Goal: Task Accomplishment & Management: Complete application form

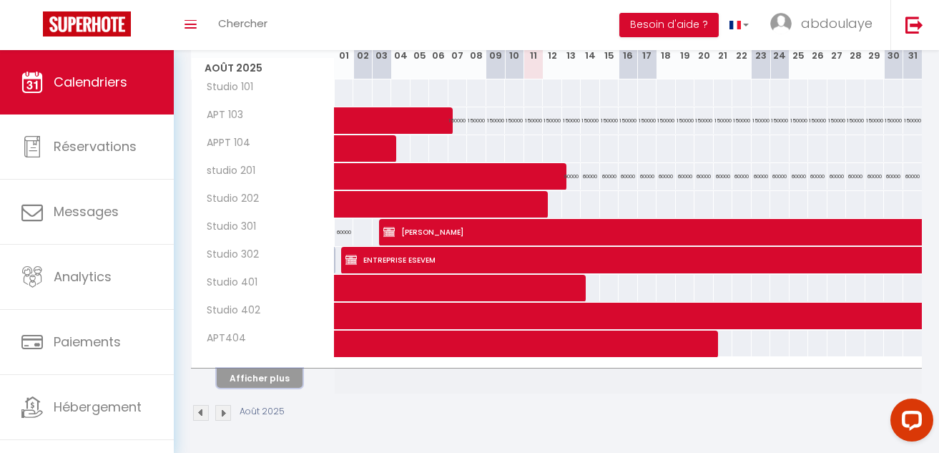
click at [275, 378] on button "Afficher plus" at bounding box center [260, 377] width 86 height 19
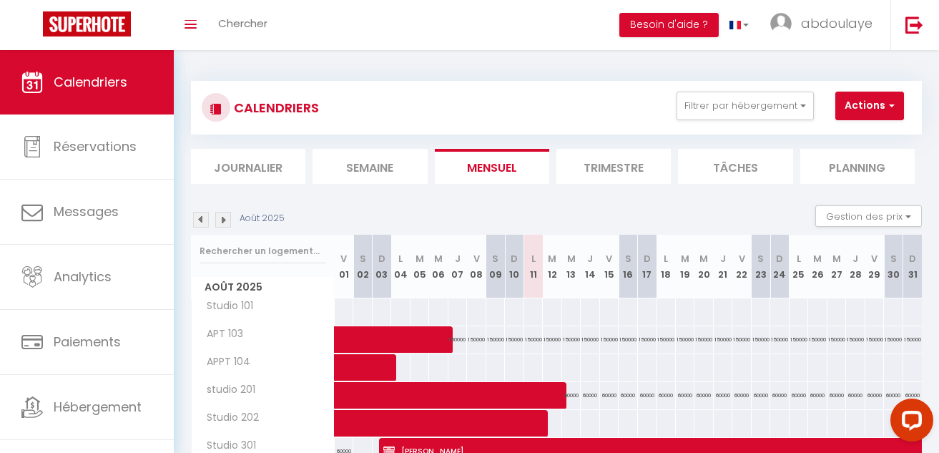
scroll to position [323, 0]
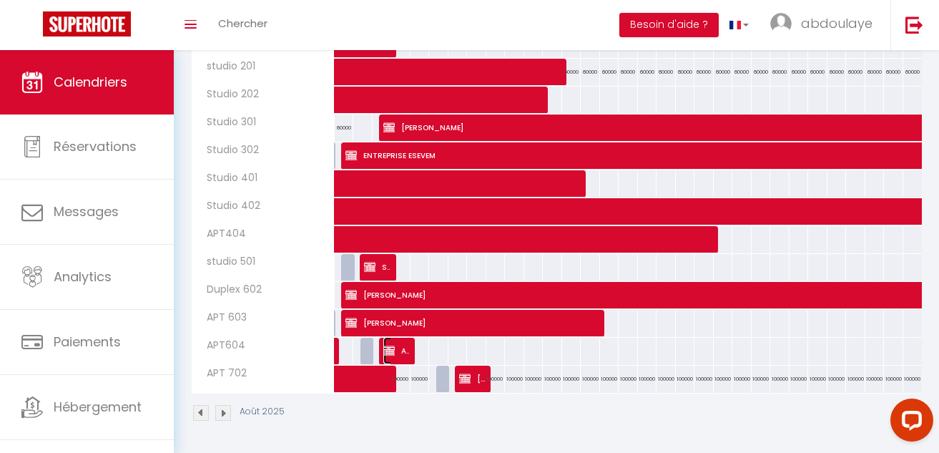
click at [408, 348] on span "ASTOU BA" at bounding box center [396, 350] width 26 height 27
select select "OK"
select select "KO"
select select "0"
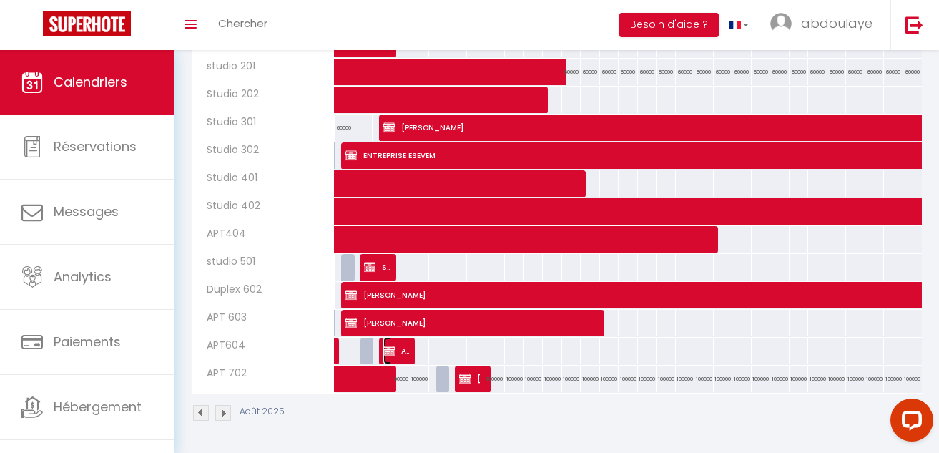
select select "1"
select select
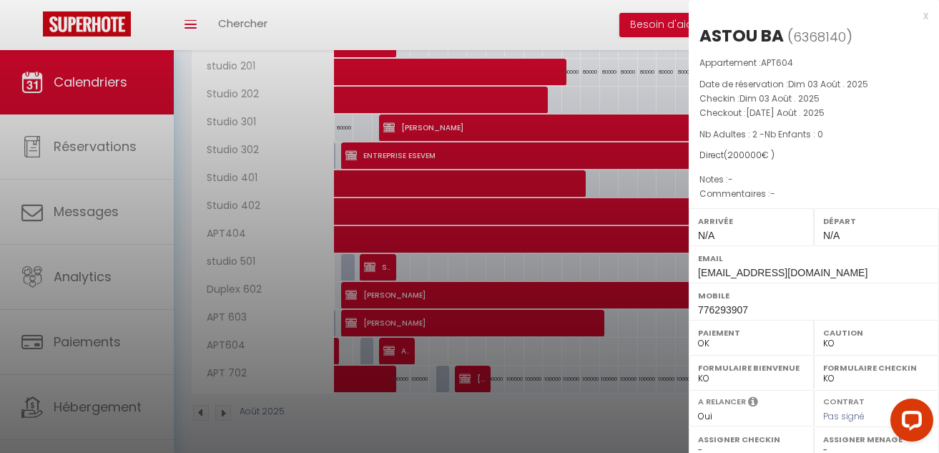
click at [408, 348] on div at bounding box center [469, 226] width 939 height 453
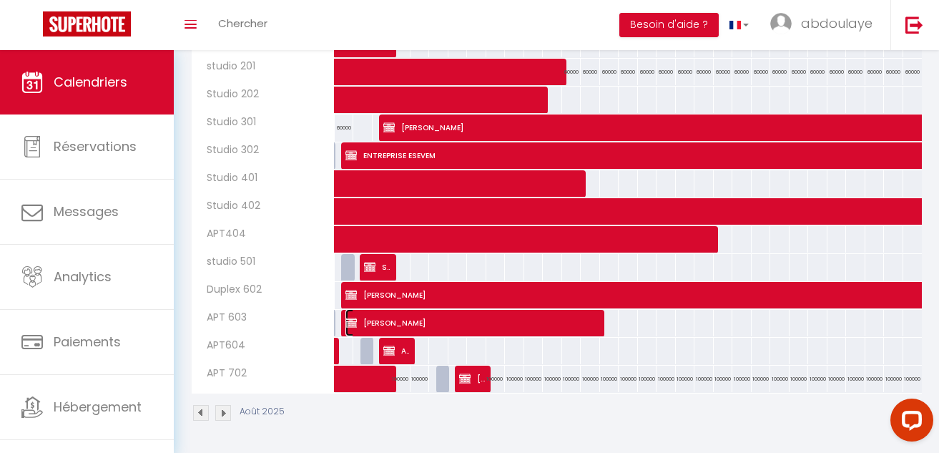
click at [491, 317] on span "[PERSON_NAME]" at bounding box center [473, 322] width 257 height 27
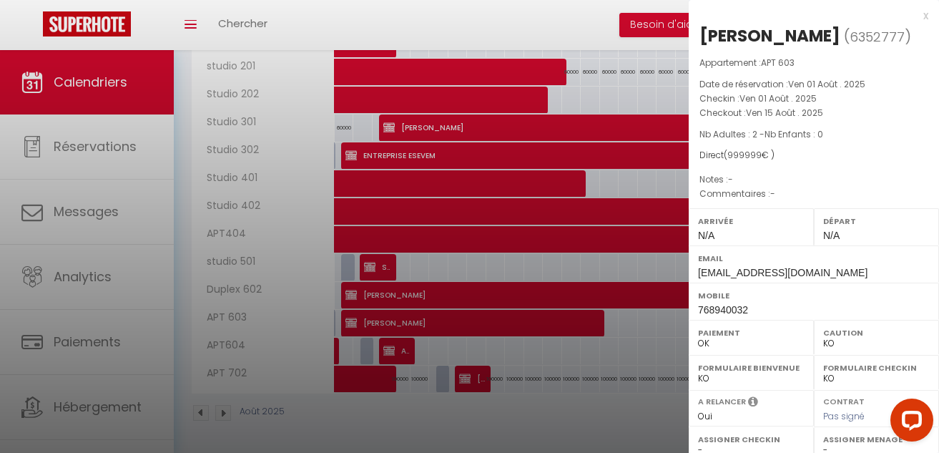
click at [491, 315] on div at bounding box center [469, 226] width 939 height 453
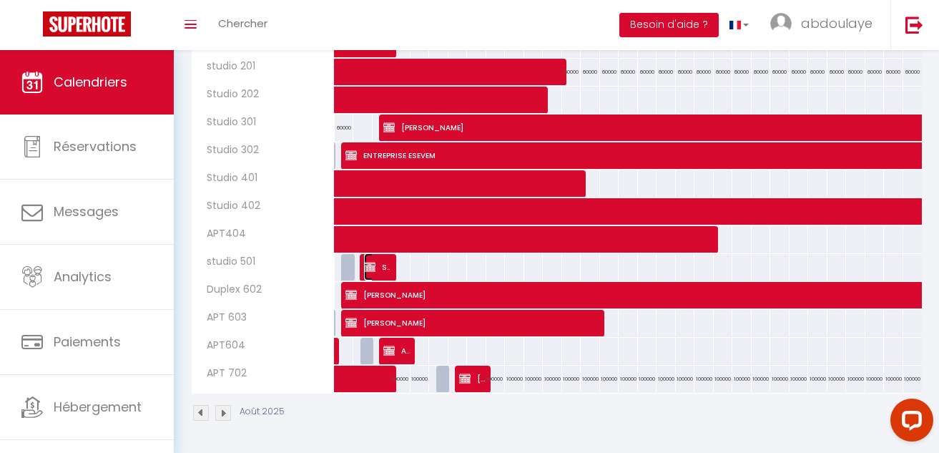
click at [380, 270] on span "SERIGNR MOR WAGNE" at bounding box center [377, 266] width 26 height 27
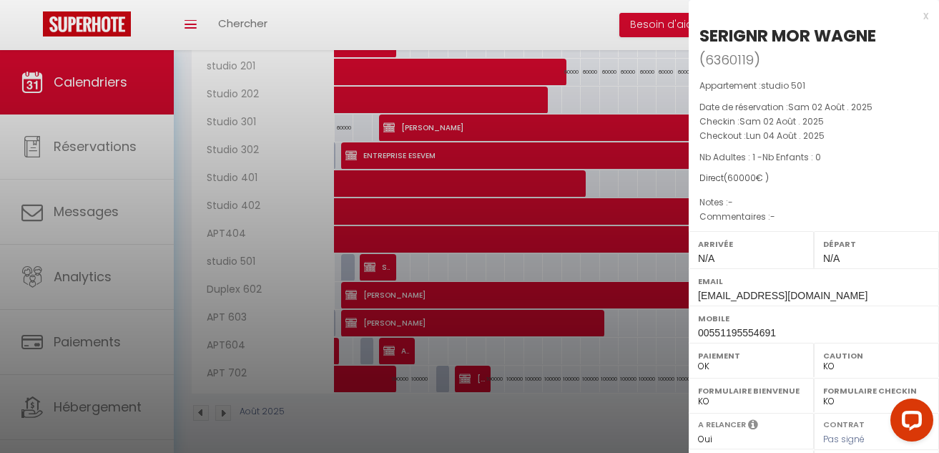
click at [380, 270] on div at bounding box center [469, 226] width 939 height 453
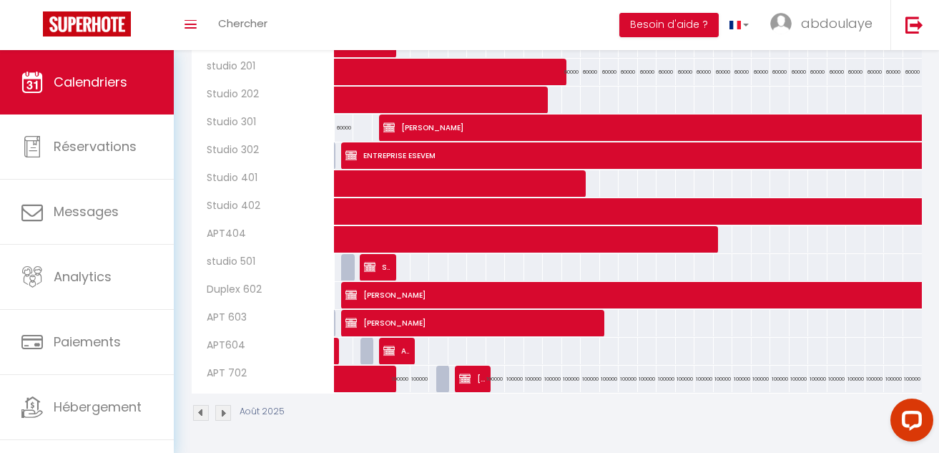
click at [392, 261] on div at bounding box center [386, 267] width 19 height 27
type input "Lun 04 Août 2025"
type input "[DATE] Août 2025"
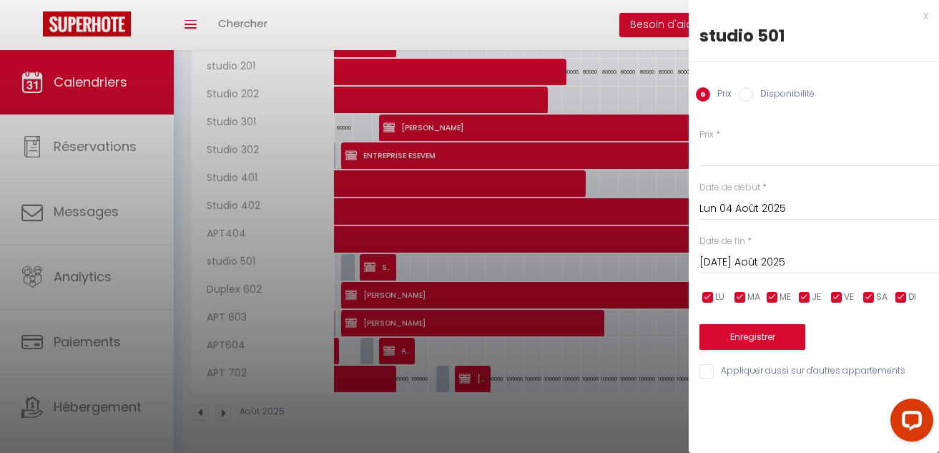
click at [392, 261] on div at bounding box center [469, 226] width 939 height 453
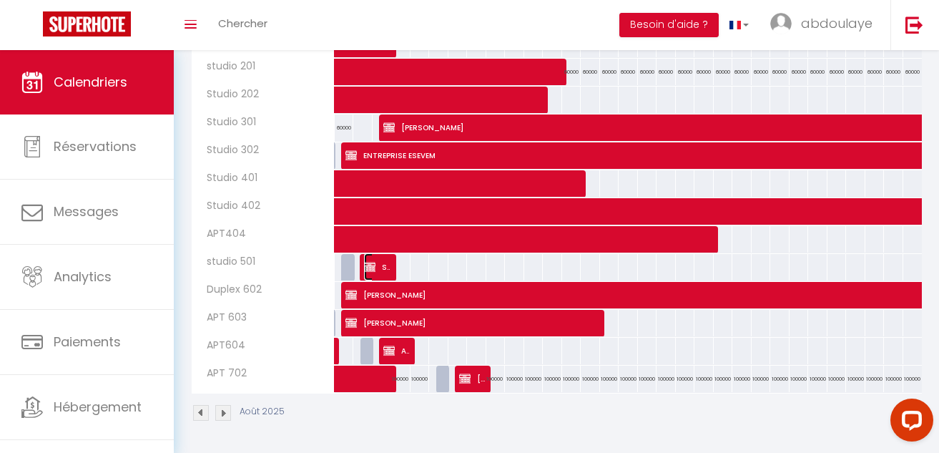
click at [378, 271] on span "SERIGNR MOR WAGNE" at bounding box center [377, 266] width 26 height 27
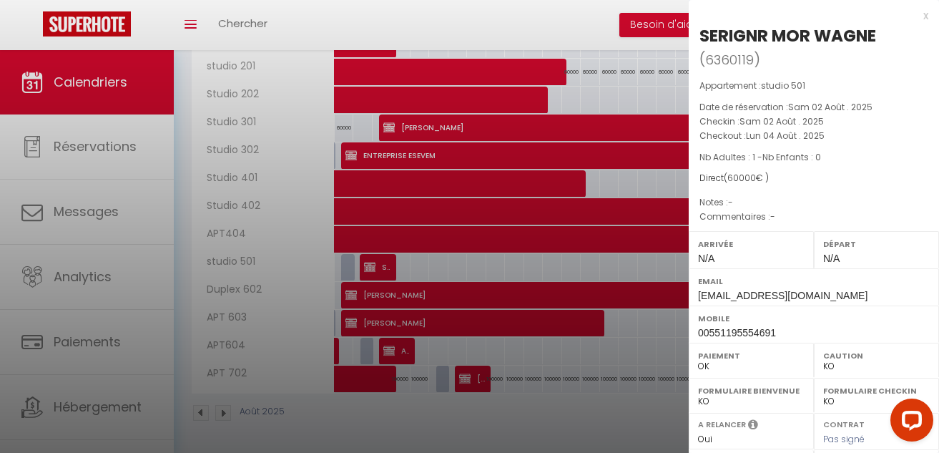
click at [355, 288] on div at bounding box center [469, 226] width 939 height 453
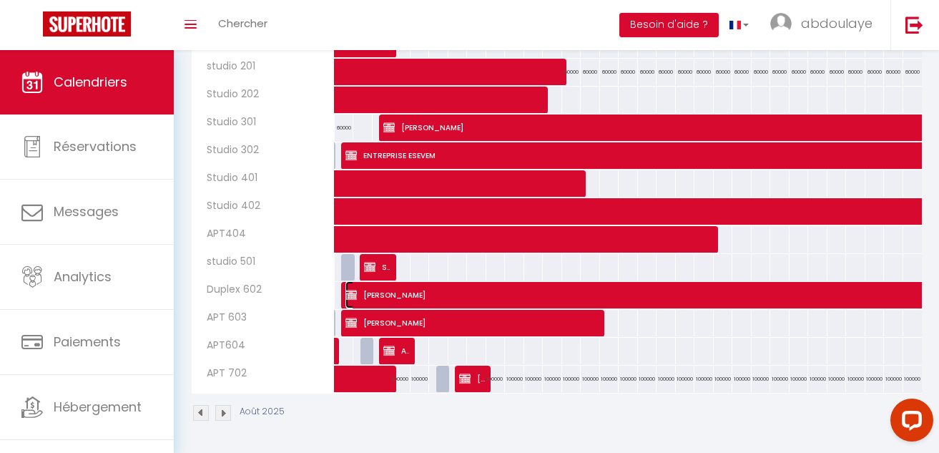
click at [697, 298] on span "[PERSON_NAME]" at bounding box center [855, 294] width 1020 height 27
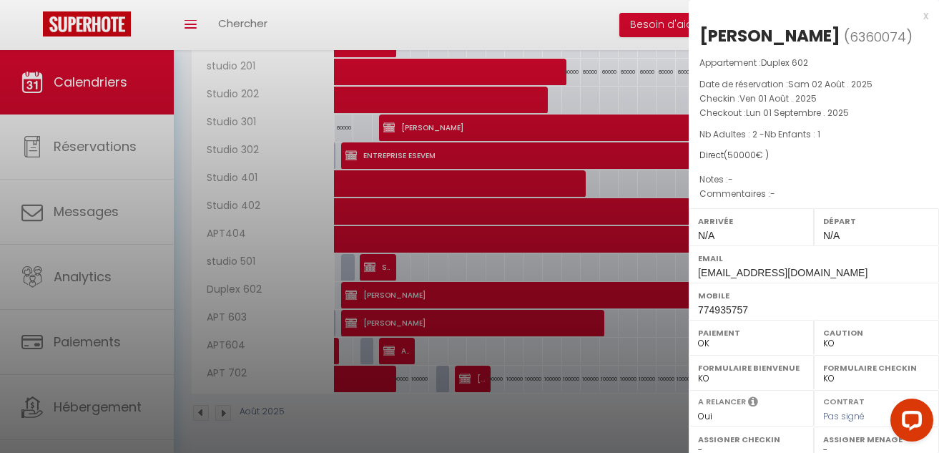
click at [639, 316] on div at bounding box center [469, 226] width 939 height 453
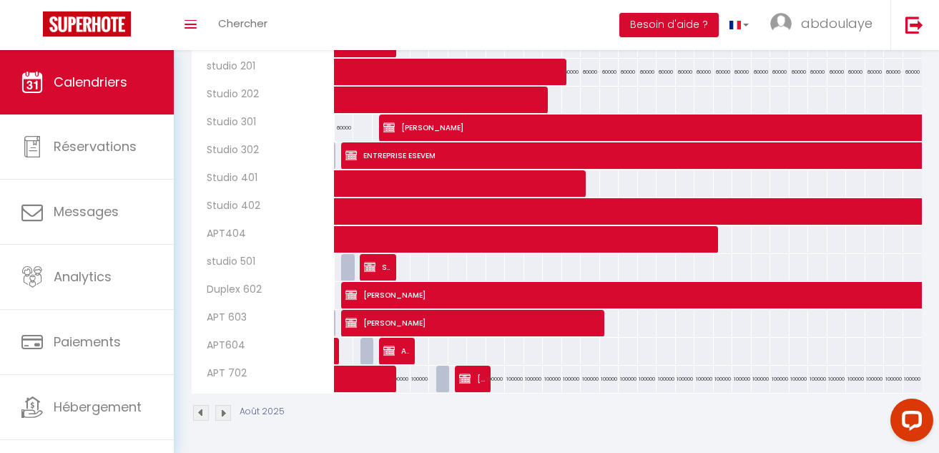
click at [679, 275] on div at bounding box center [685, 267] width 20 height 26
type input "[DATE] Août 2025"
type input "Mer 20 Août 2025"
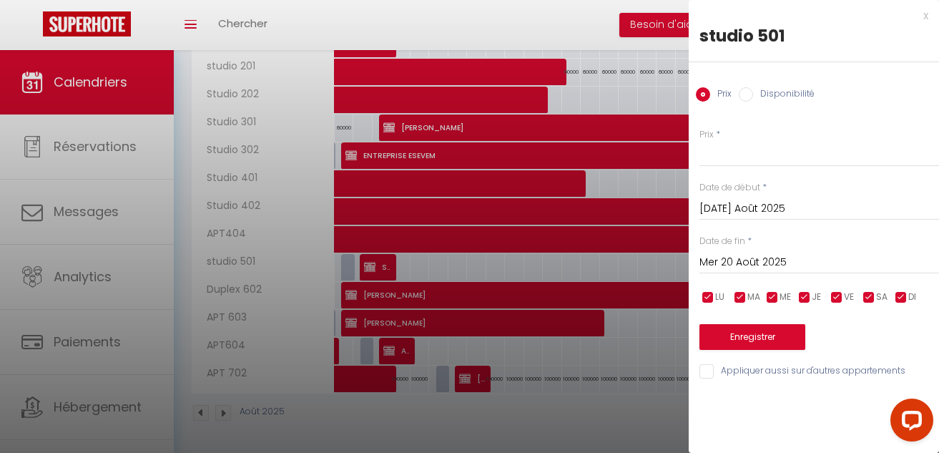
drag, startPoint x: 422, startPoint y: 302, endPoint x: 150, endPoint y: 256, distance: 275.6
click at [420, 302] on div at bounding box center [469, 226] width 939 height 453
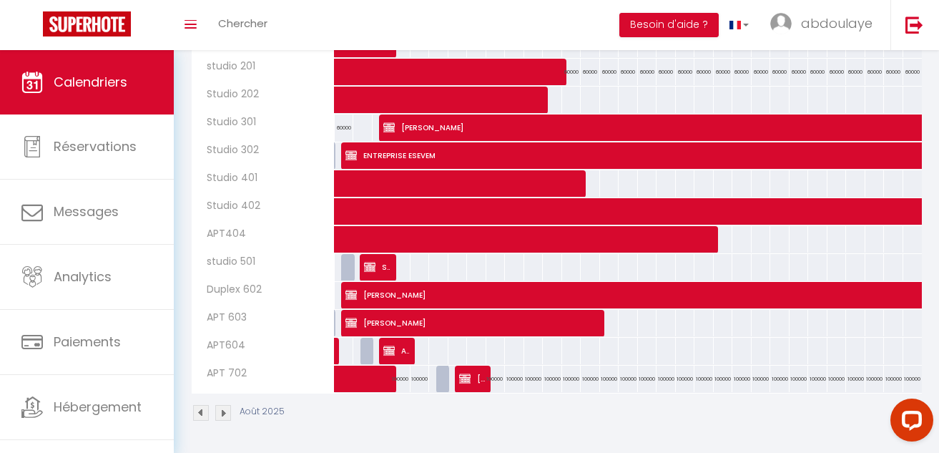
scroll to position [0, 0]
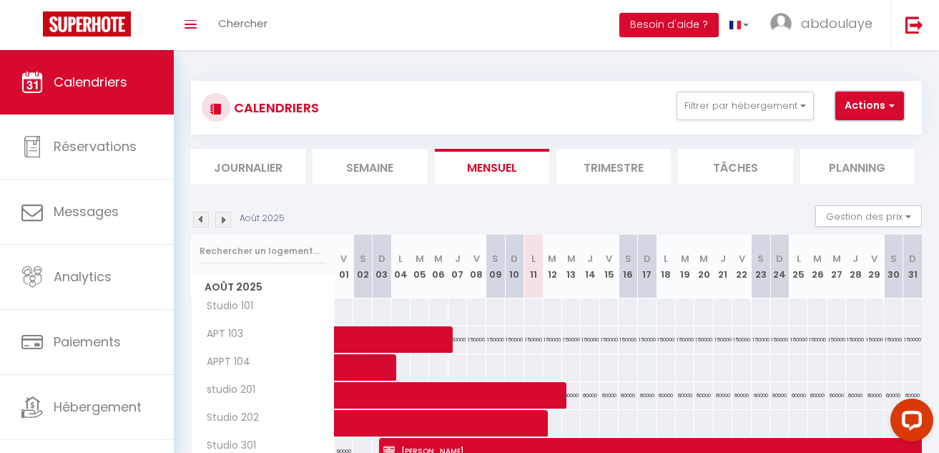
click at [840, 109] on button "Actions" at bounding box center [869, 106] width 69 height 29
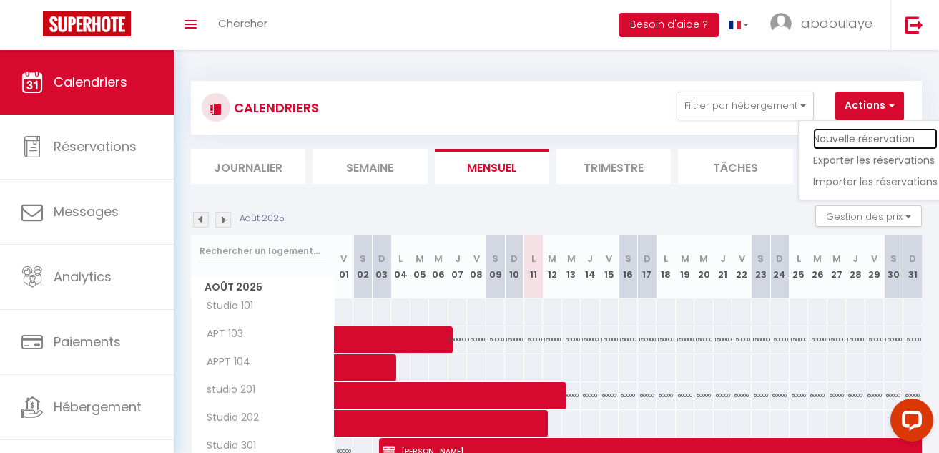
click at [824, 138] on link "Nouvelle réservation" at bounding box center [875, 138] width 124 height 21
select select
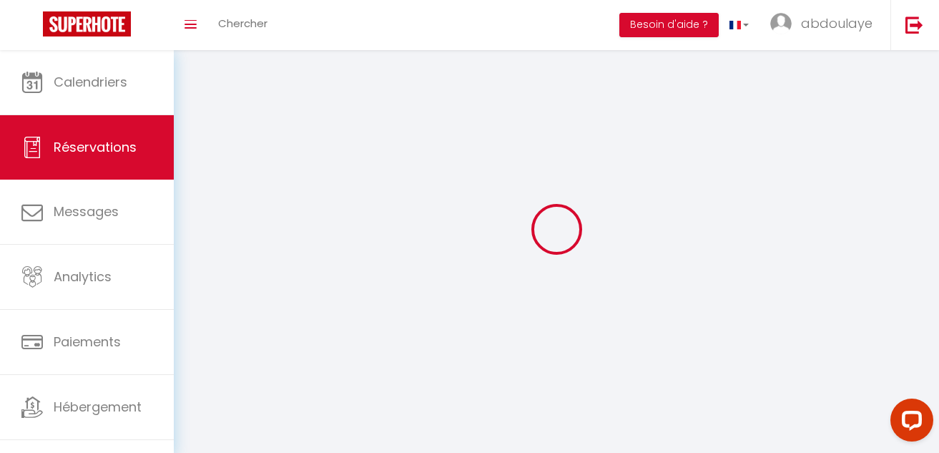
select select
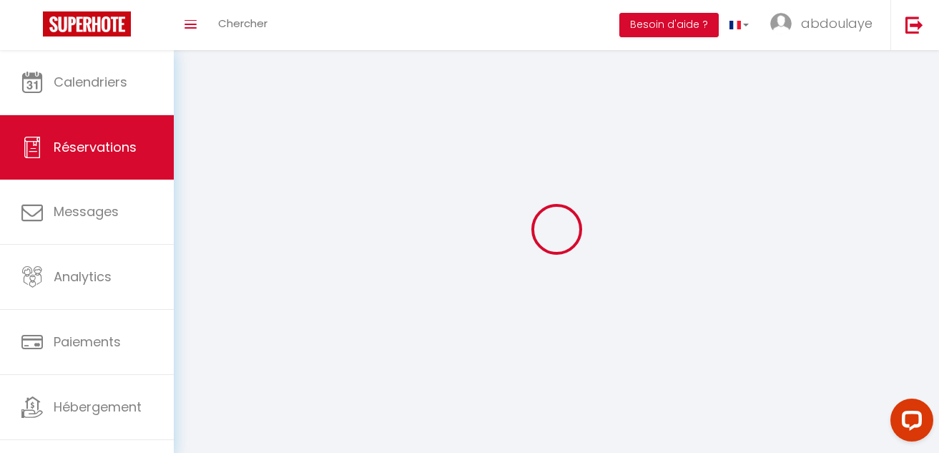
select select
checkbox input "false"
select select
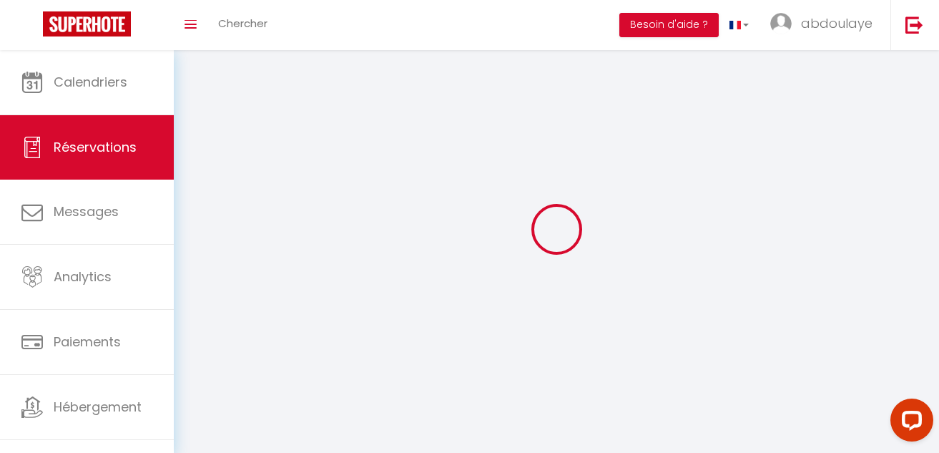
select select
checkbox input "false"
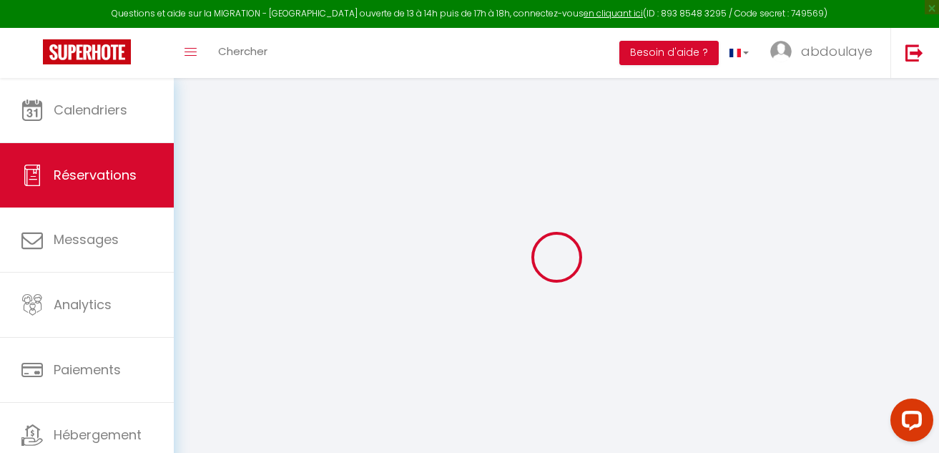
select select
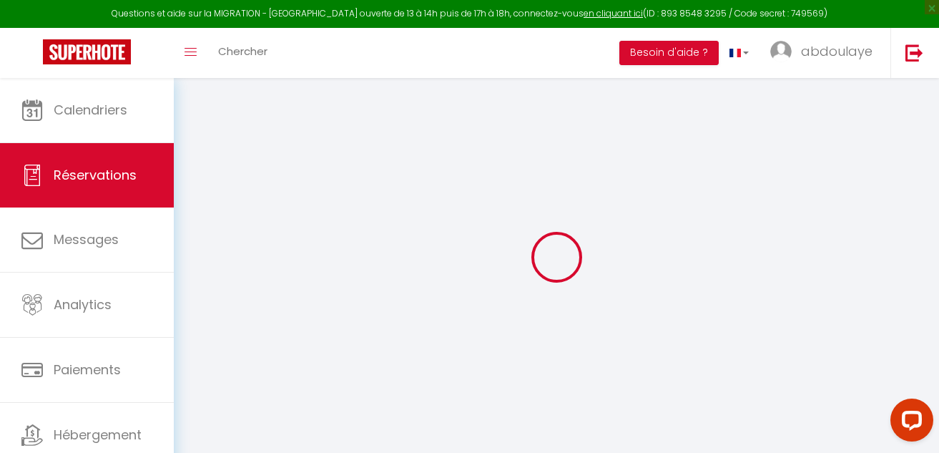
select select
checkbox input "false"
select select
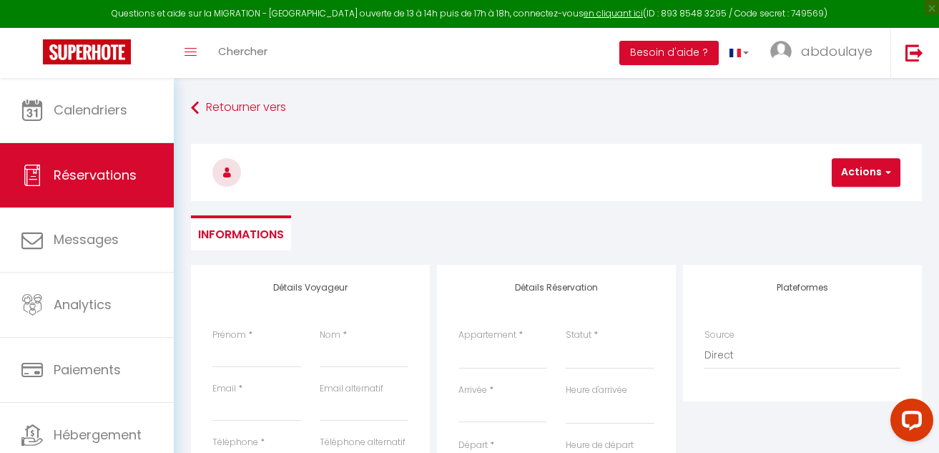
select select
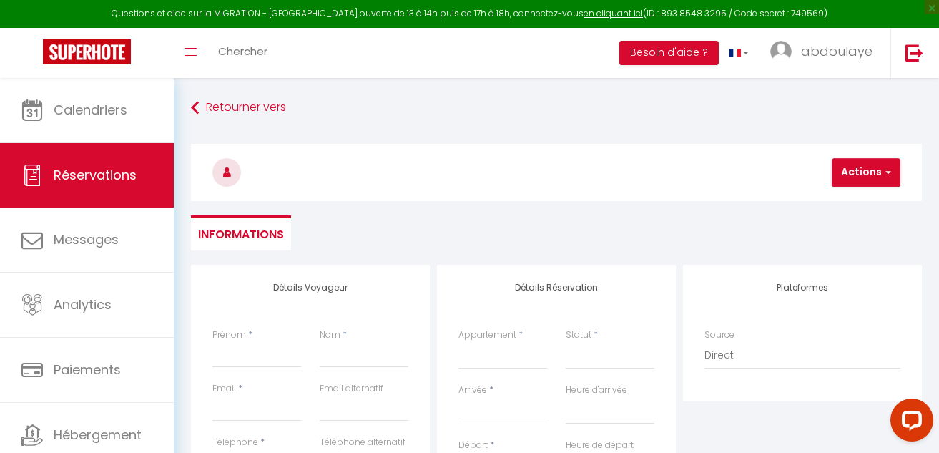
checkbox input "false"
select select
click at [255, 355] on input "Prénom" at bounding box center [256, 355] width 89 height 26
type input "F"
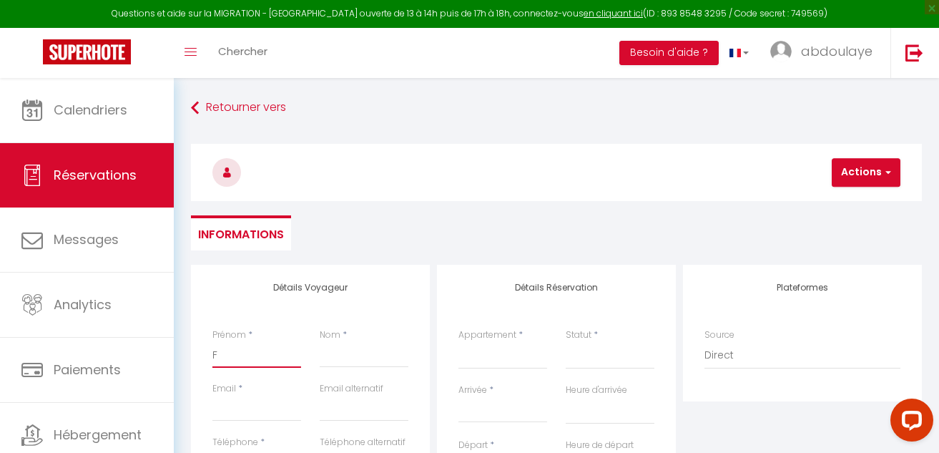
select select
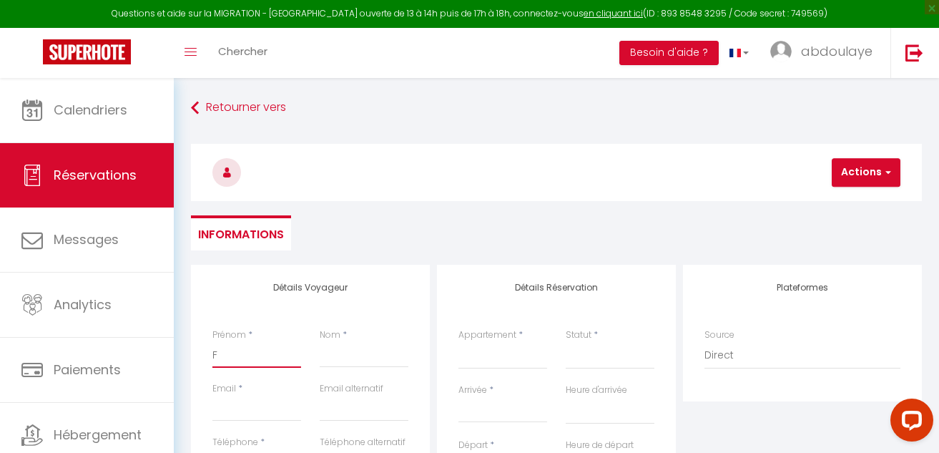
select select
checkbox input "false"
type input "FA"
select select
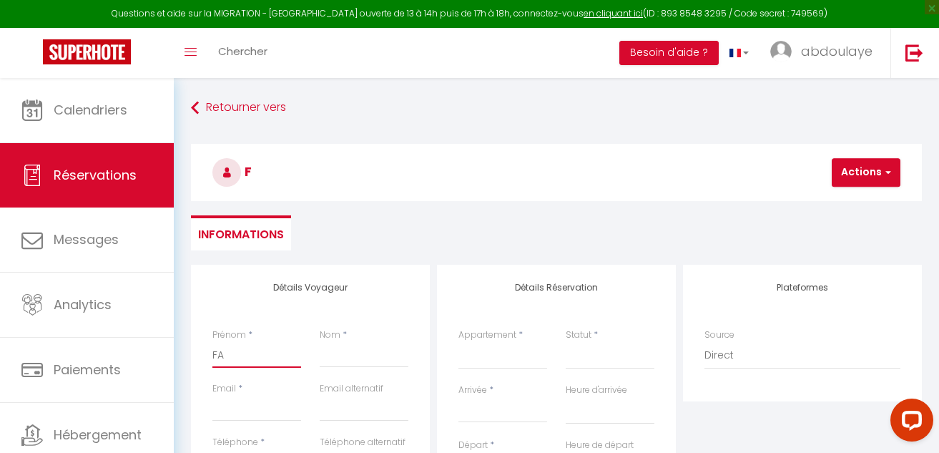
select select
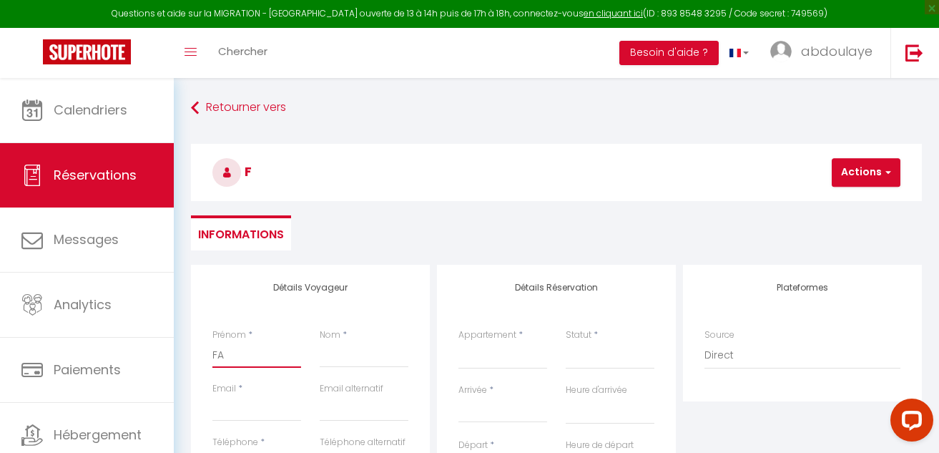
select select
checkbox input "false"
type input "FAM"
select select
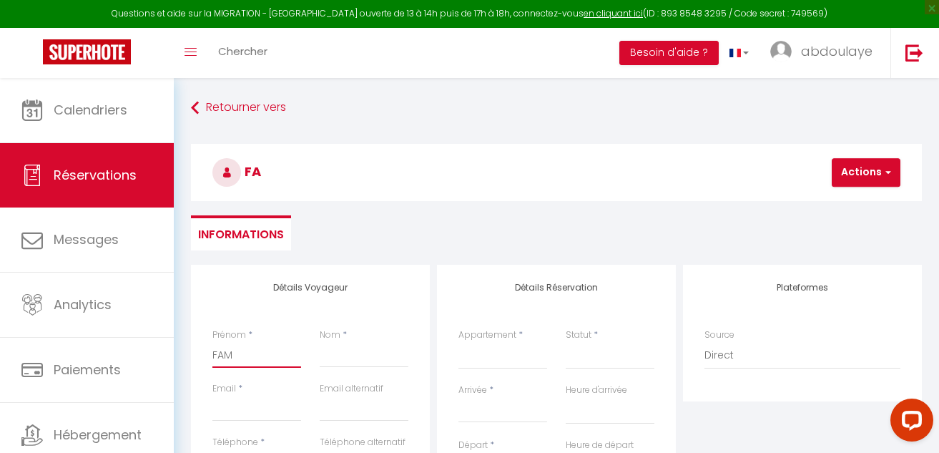
select select
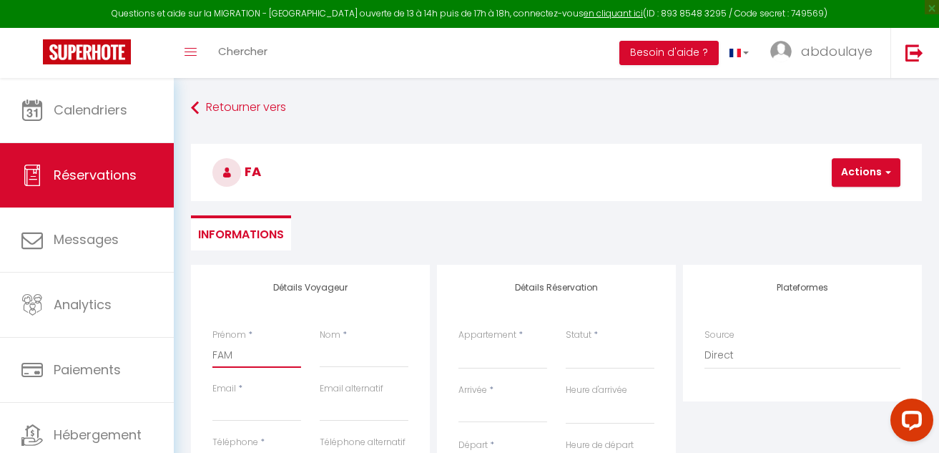
checkbox input "false"
type input "FAMA"
select select
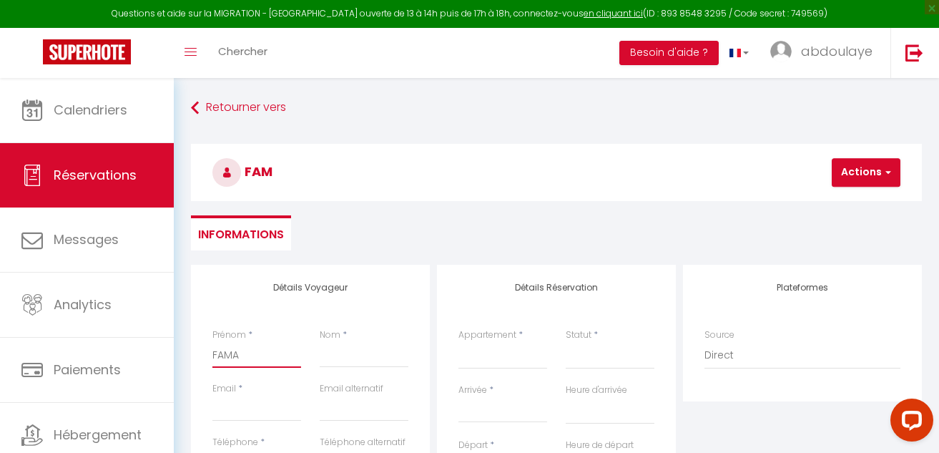
select select
checkbox input "false"
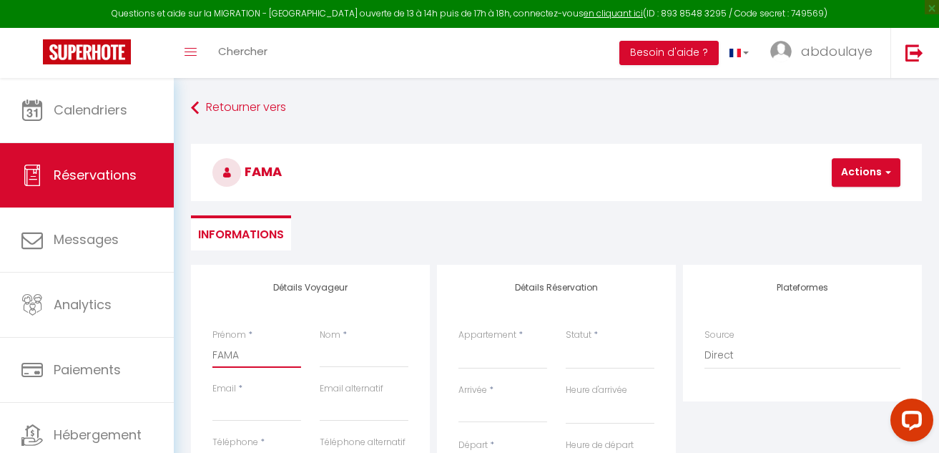
type input "FAMAR"
select select
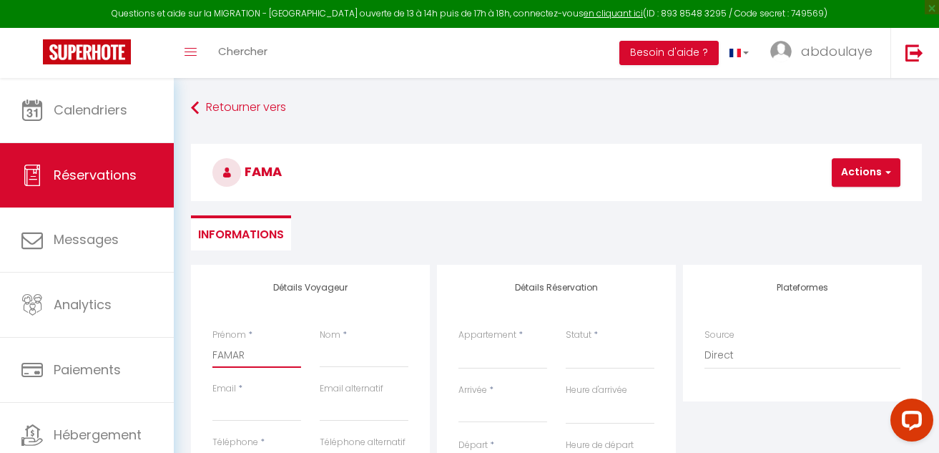
select select
checkbox input "false"
type input "FAMARA"
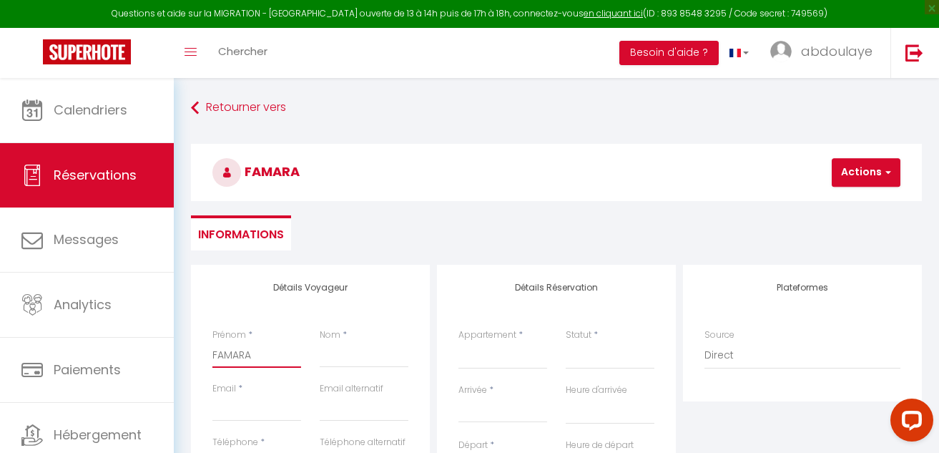
select select
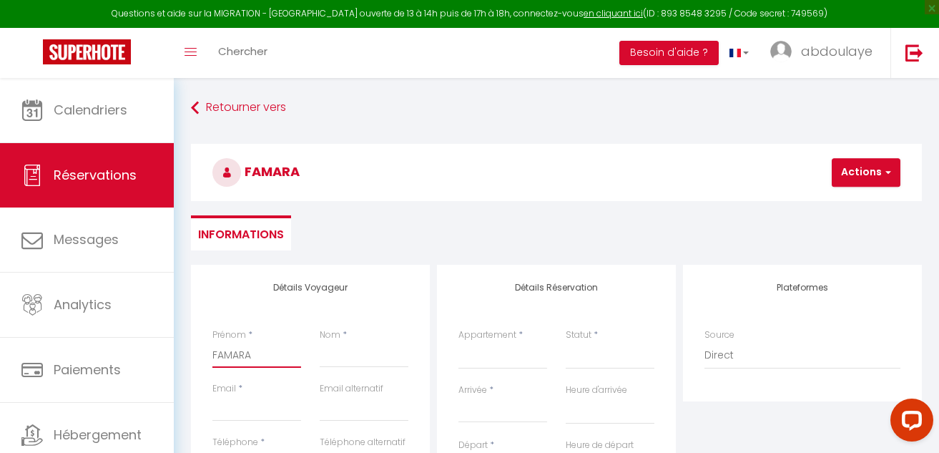
select select
checkbox input "false"
type input "FAMARA"
select select
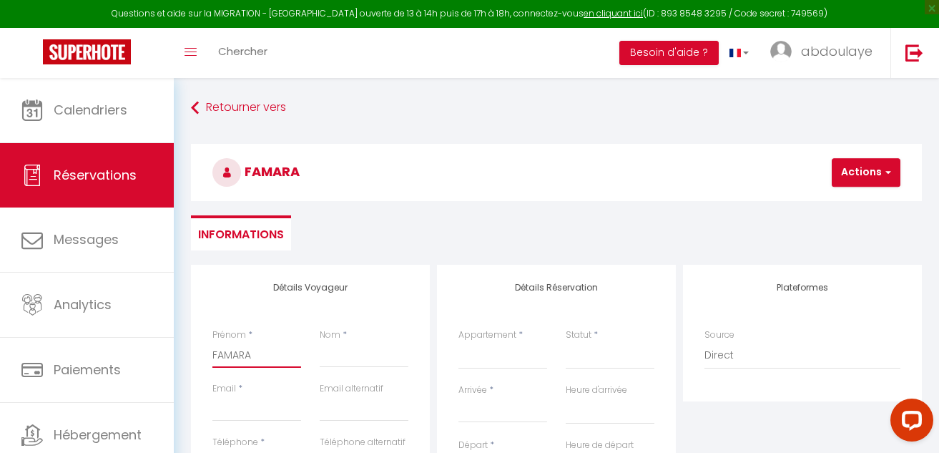
select select
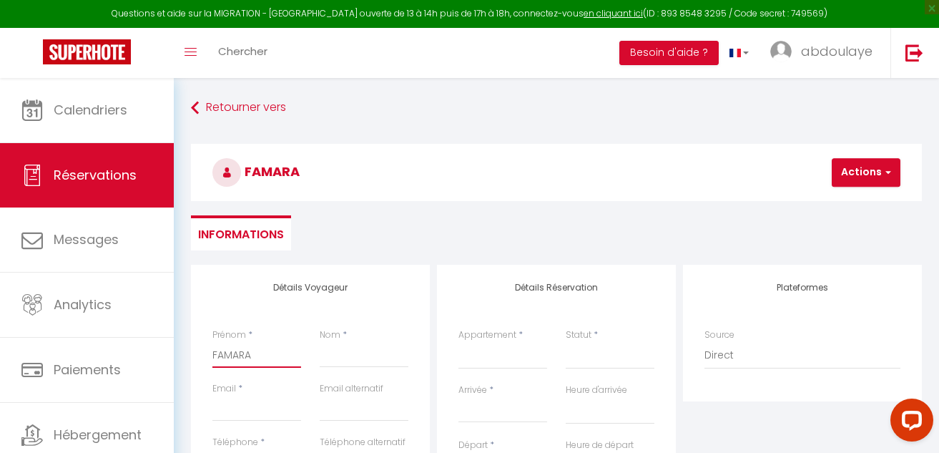
select select
checkbox input "false"
type input "FAMARA I"
select select
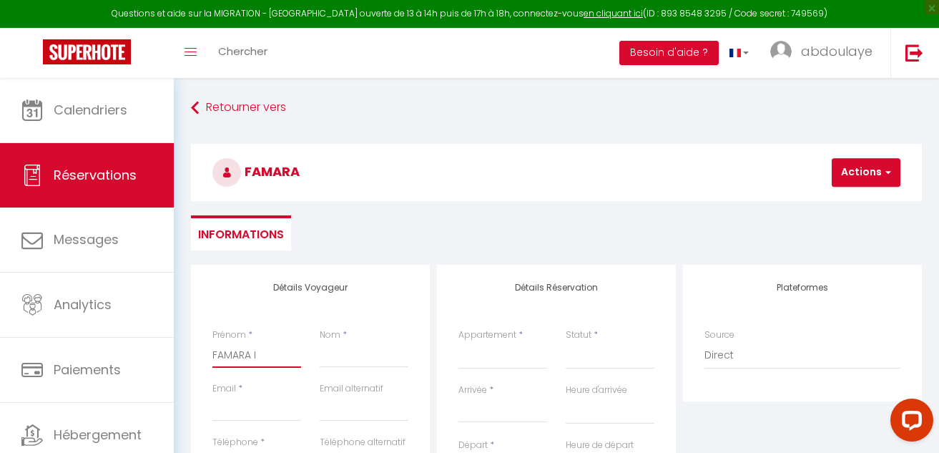
select select
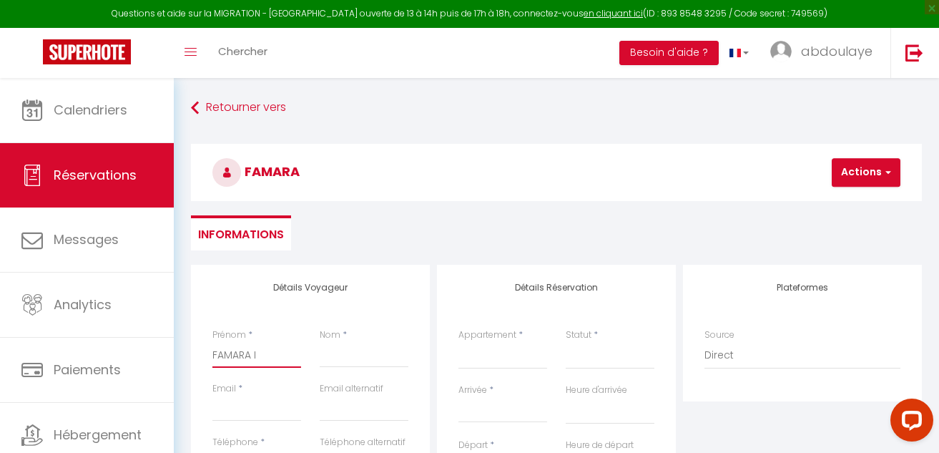
checkbox input "false"
type input "FAMARA IB"
select select
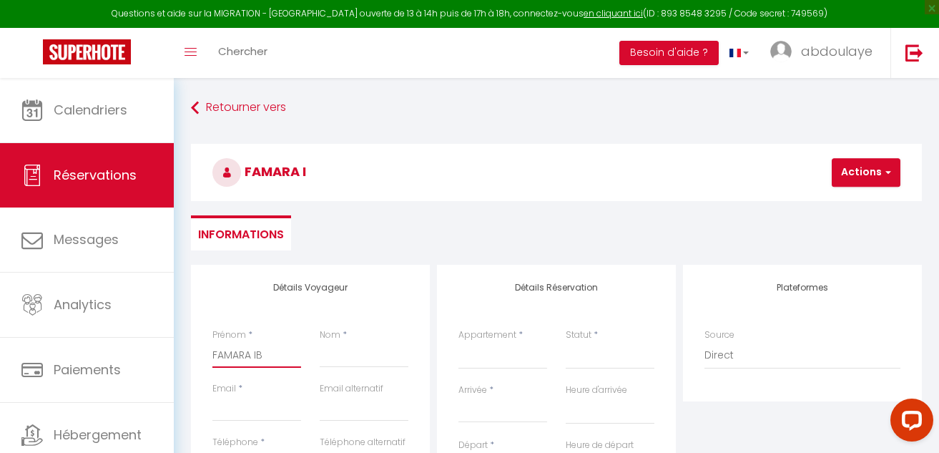
select select
checkbox input "false"
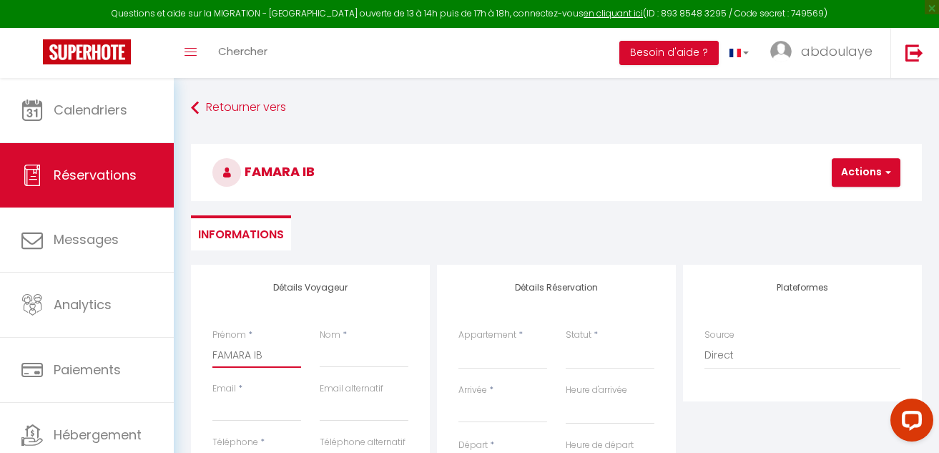
type input "FAMARA IBR"
select select
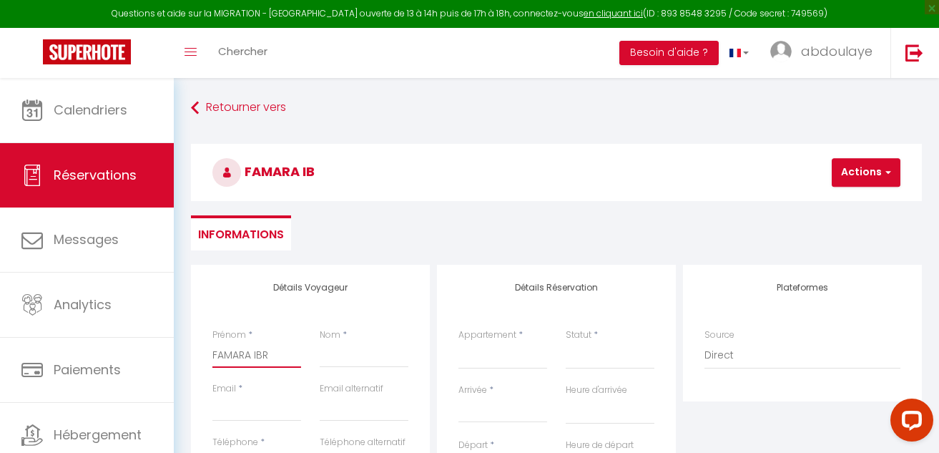
select select
checkbox input "false"
type input "FAMARA IBRA"
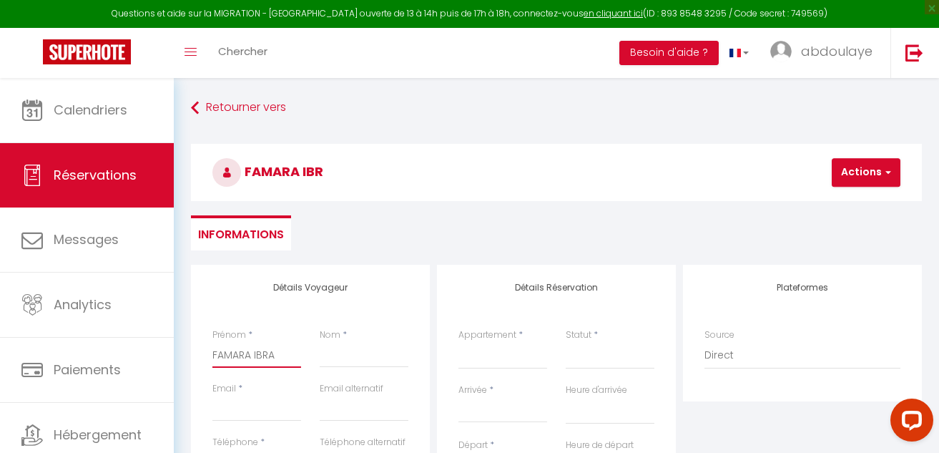
select select
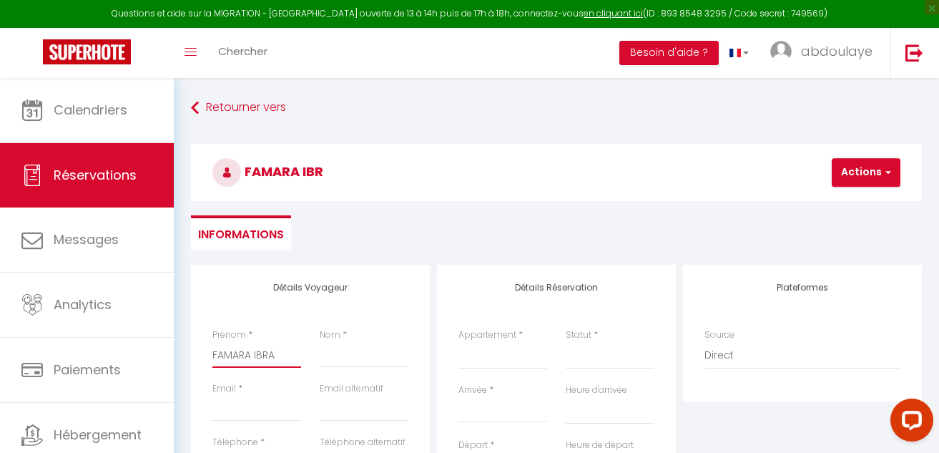
select select
checkbox input "false"
type input "FAMARA IBRAH"
select select
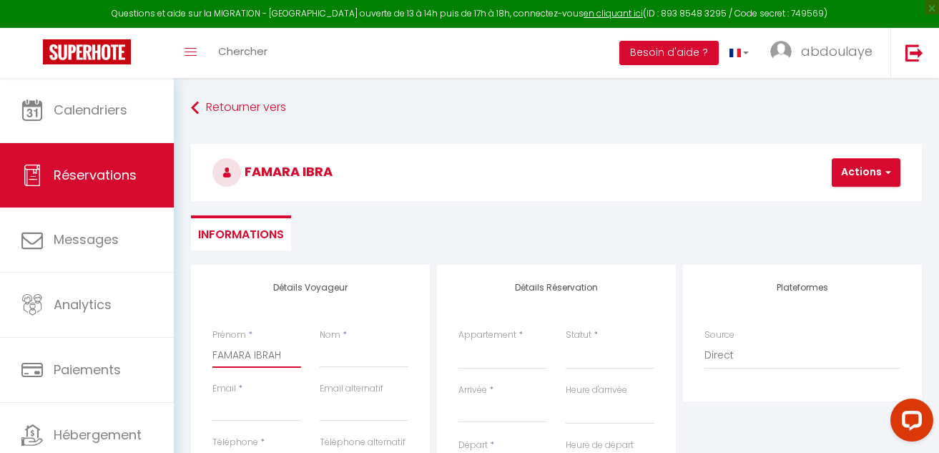
select select
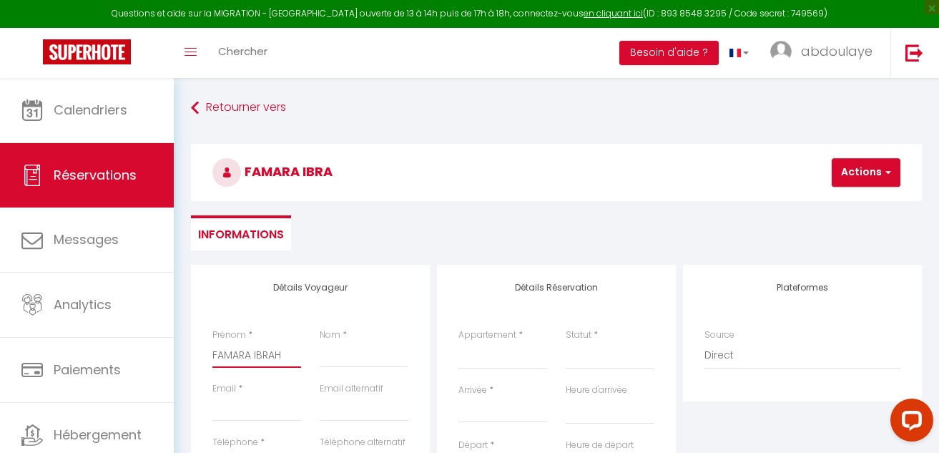
select select
checkbox input "false"
type input "FAMARA IBRAHI"
select select
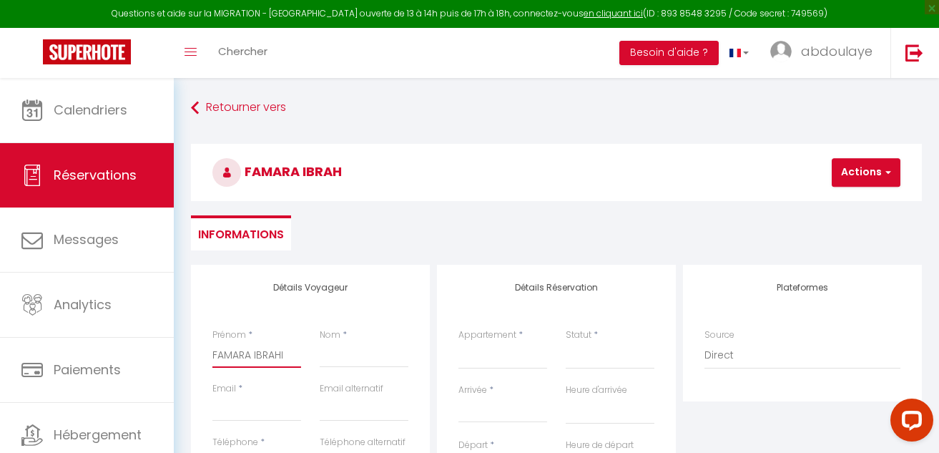
select select
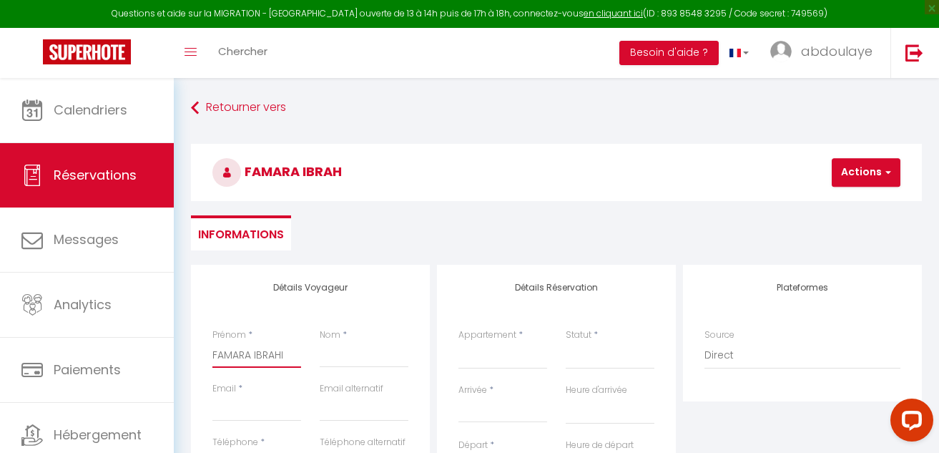
checkbox input "false"
type input "[PERSON_NAME]"
select select
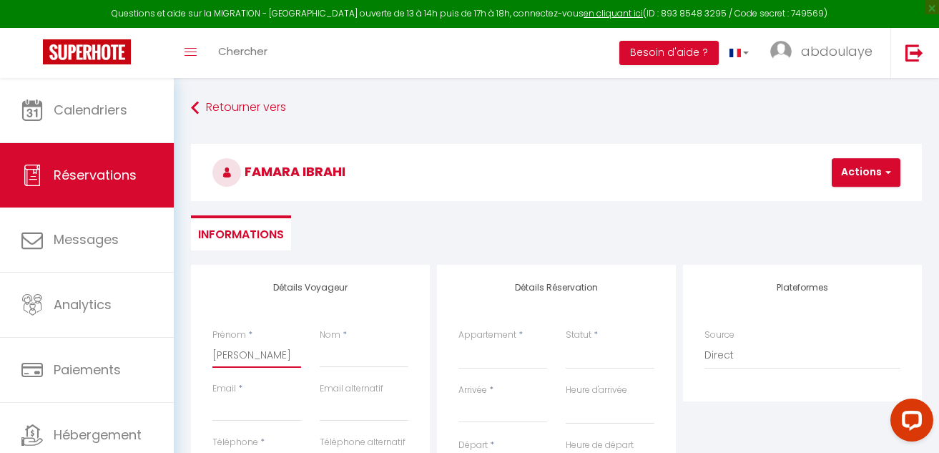
select select
checkbox input "false"
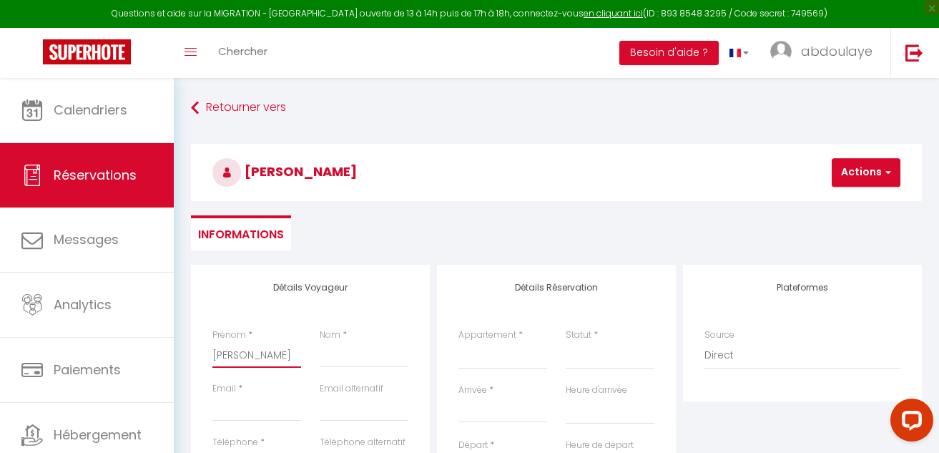
type input "[PERSON_NAME]"
select select
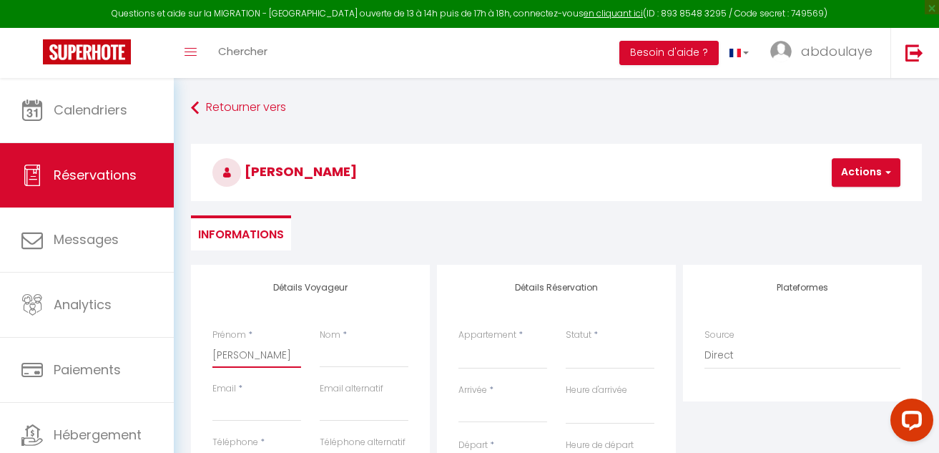
select select
checkbox input "false"
type input "[PERSON_NAME]"
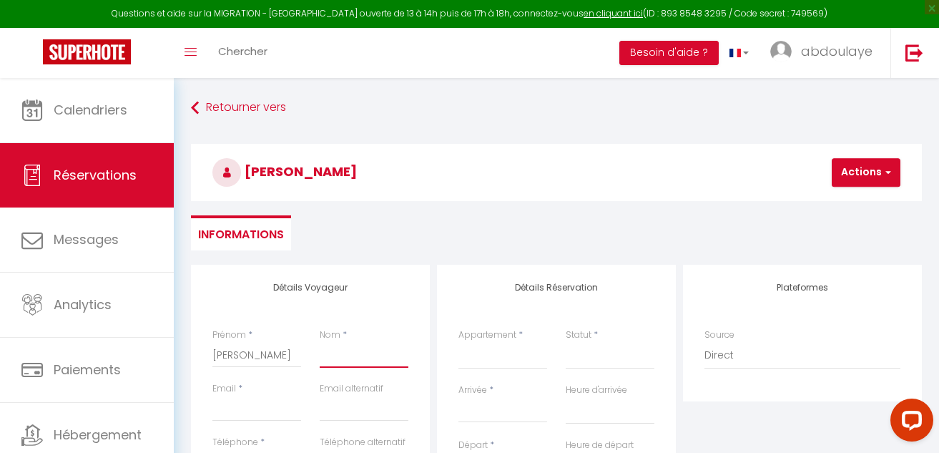
click at [332, 359] on input "Nom" at bounding box center [364, 355] width 89 height 26
type input "N"
select select
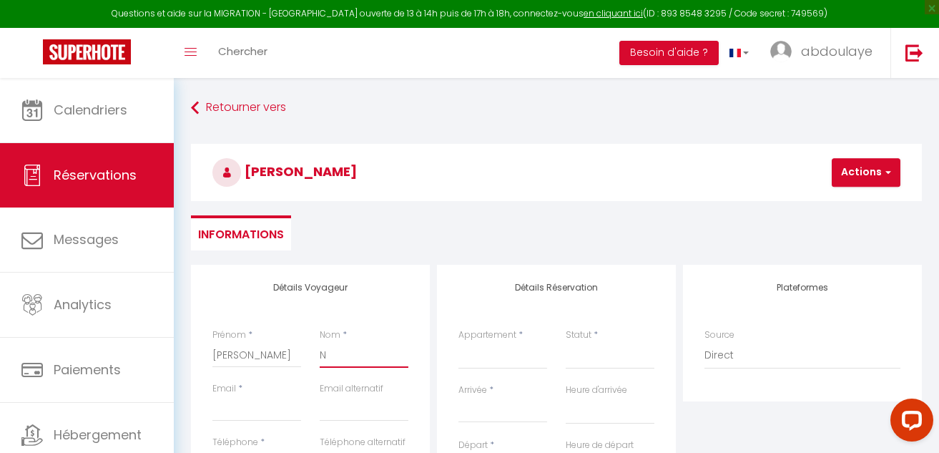
select select
checkbox input "false"
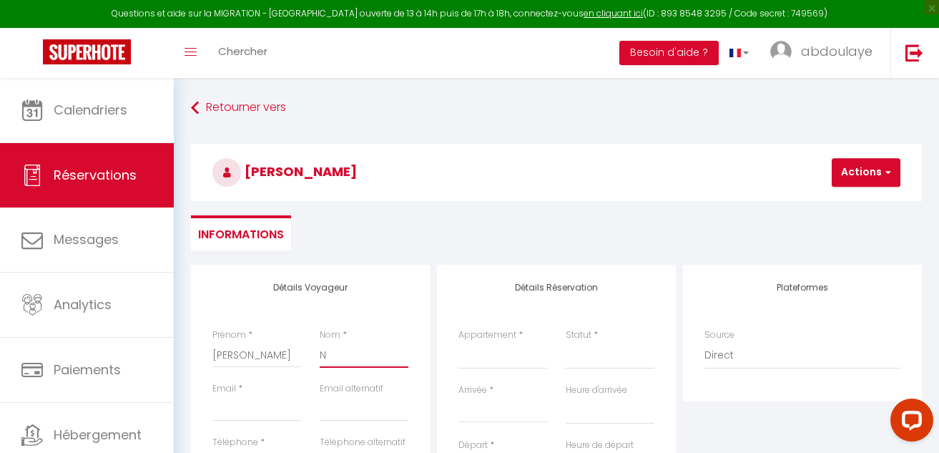
type input "ND"
select select
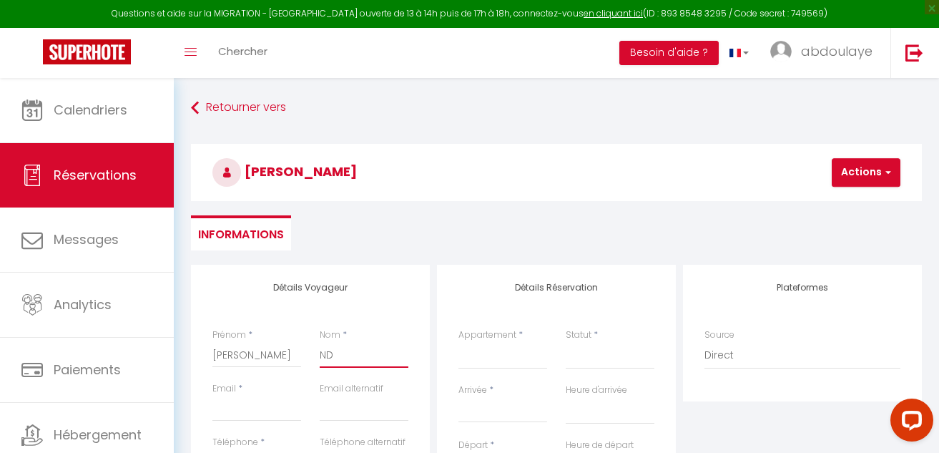
select select
checkbox input "false"
type input "NDI"
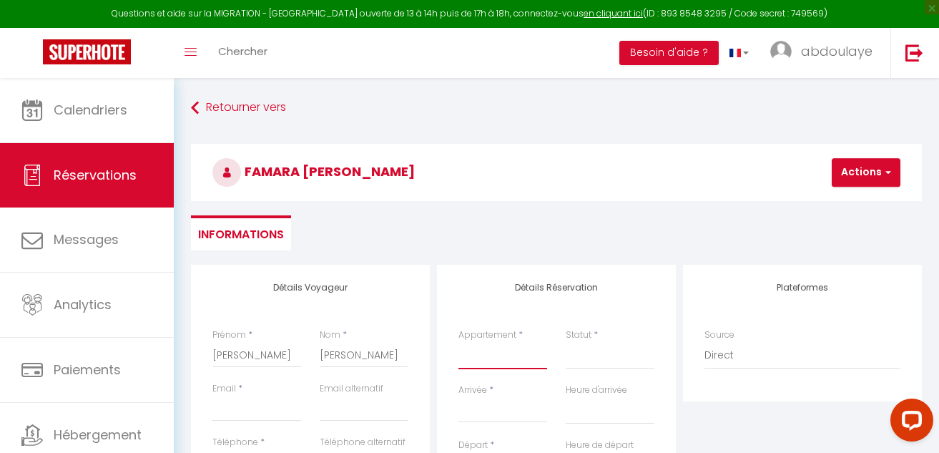
click at [518, 356] on select "Studio 101 APT 103 APPT 104 studio 201 Studio 202 Studio 301 Studio 302 Studio …" at bounding box center [502, 355] width 89 height 27
click at [458, 342] on select "Studio 101 APT 103 APPT 104 studio 201 Studio 202 Studio 301 Studio 302 Studio …" at bounding box center [502, 355] width 89 height 27
click at [557, 351] on div "Statut * Confirmé Non Confirmé Annulé Annulé par le voyageur No Show Request" at bounding box center [609, 355] width 107 height 55
click at [568, 365] on select "Confirmé Non Confirmé [PERSON_NAME] par le voyageur No Show Request" at bounding box center [610, 355] width 89 height 27
click at [566, 342] on select "Confirmé Non Confirmé [PERSON_NAME] par le voyageur No Show Request" at bounding box center [610, 355] width 89 height 27
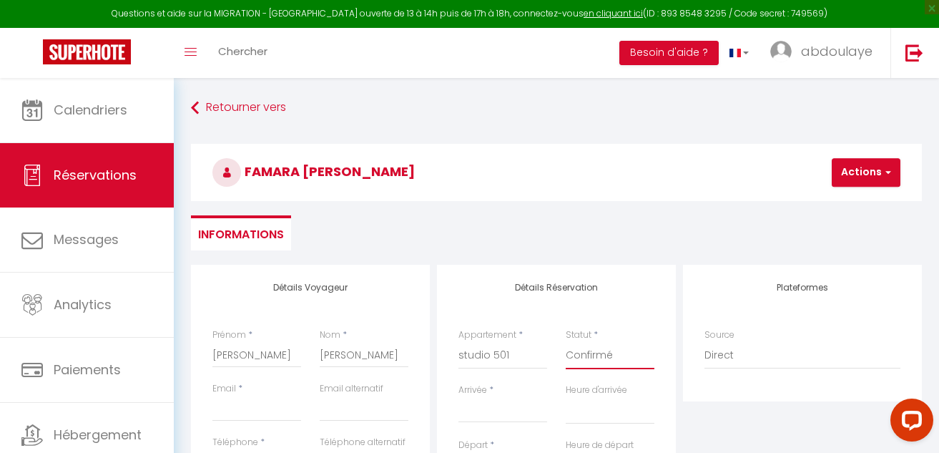
click at [629, 365] on select "Confirmé Non Confirmé [PERSON_NAME] par le voyageur No Show Request" at bounding box center [610, 355] width 89 height 27
click at [216, 413] on input "Email client" at bounding box center [256, 408] width 89 height 26
click at [617, 369] on select "Confirmé Non Confirmé [PERSON_NAME] par le voyageur No Show Request" at bounding box center [610, 355] width 89 height 27
click at [566, 342] on select "Confirmé Non Confirmé [PERSON_NAME] par le voyageur No Show Request" at bounding box center [610, 355] width 89 height 27
click at [259, 407] on input "Email client" at bounding box center [256, 408] width 89 height 26
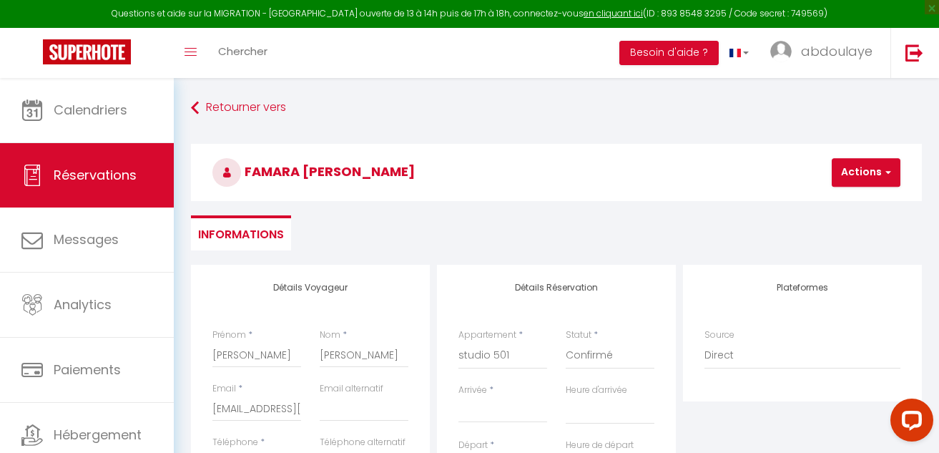
click at [483, 409] on input "Arrivée" at bounding box center [502, 411] width 89 height 19
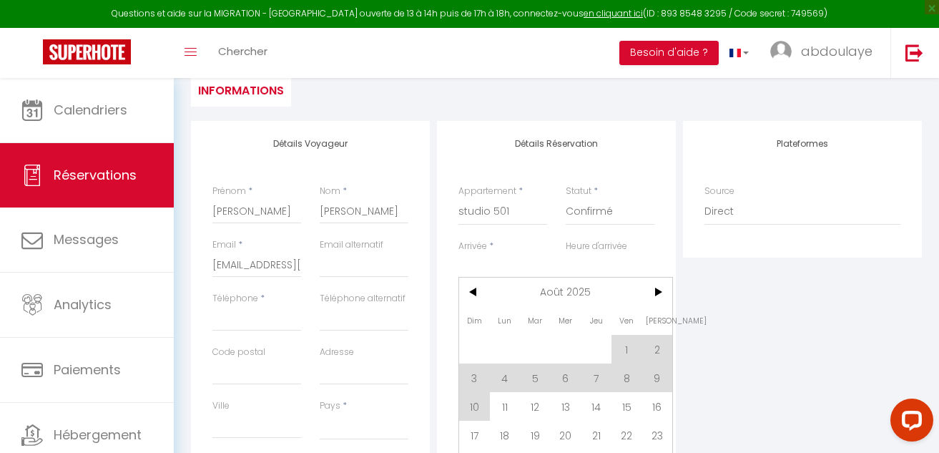
scroll to position [172, 0]
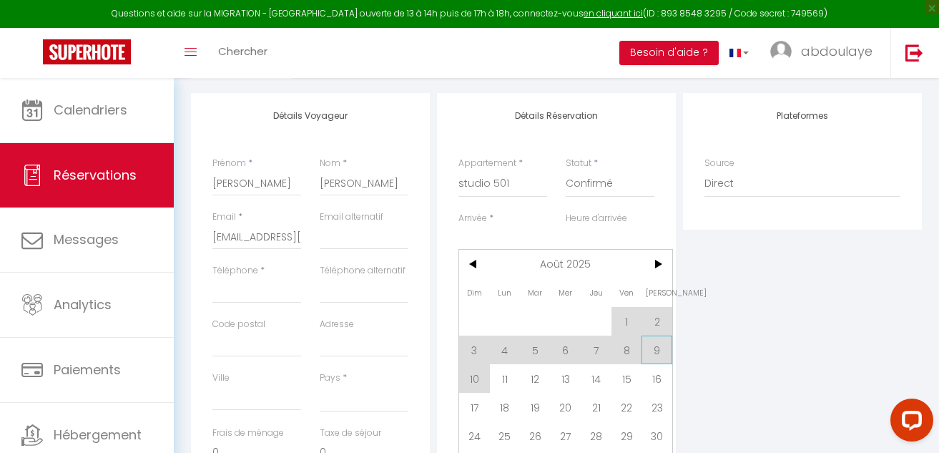
click at [661, 351] on span "9" at bounding box center [656, 349] width 31 height 29
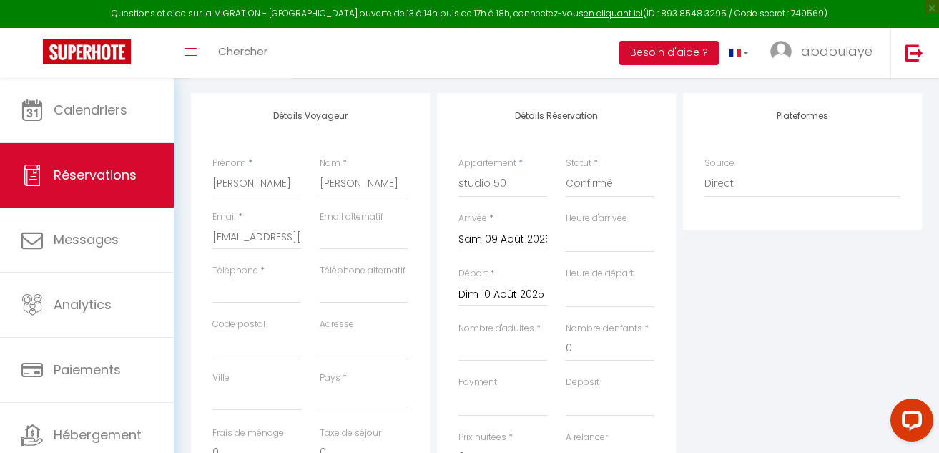
click at [516, 288] on input "Dim 10 Août 2025" at bounding box center [502, 294] width 89 height 19
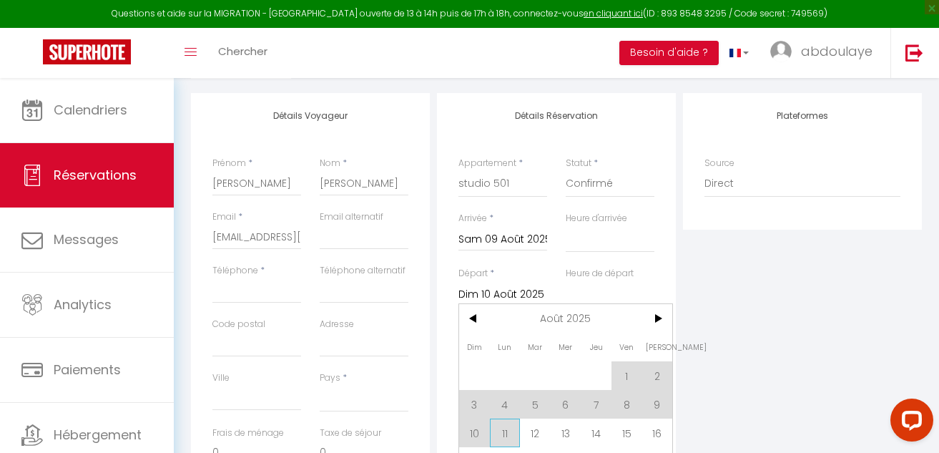
click at [504, 432] on span "11" at bounding box center [505, 432] width 31 height 29
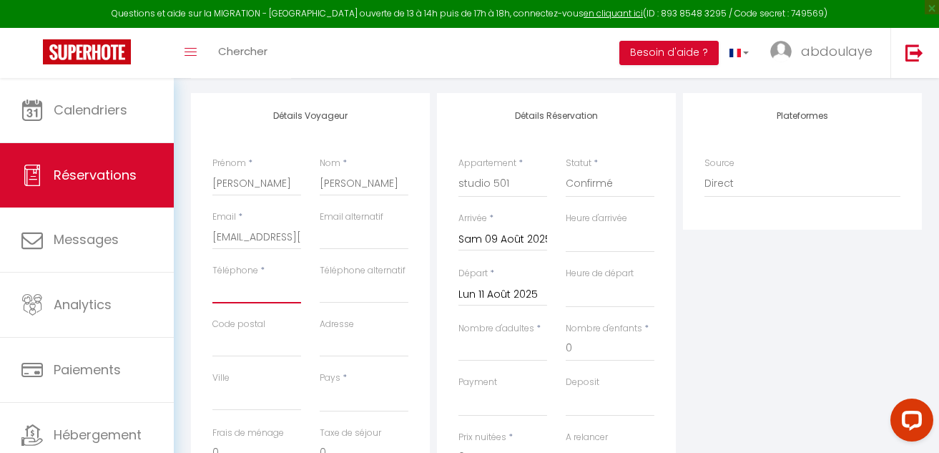
click at [245, 292] on input "Téléphone" at bounding box center [256, 290] width 89 height 26
click at [377, 400] on select "[GEOGRAPHIC_DATA] [GEOGRAPHIC_DATA] [GEOGRAPHIC_DATA] [GEOGRAPHIC_DATA] [GEOGRA…" at bounding box center [364, 398] width 89 height 27
click at [320, 385] on select "[GEOGRAPHIC_DATA] [GEOGRAPHIC_DATA] [GEOGRAPHIC_DATA] [GEOGRAPHIC_DATA] [GEOGRA…" at bounding box center [364, 398] width 89 height 27
click at [487, 352] on input "Nombre d'adultes" at bounding box center [502, 348] width 89 height 26
click at [617, 342] on input "0" at bounding box center [610, 348] width 89 height 26
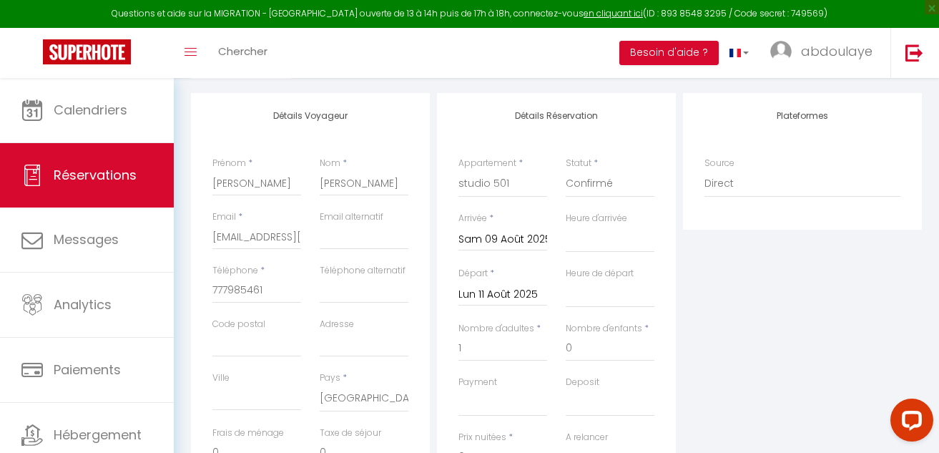
click at [938, 448] on div at bounding box center [909, 423] width 60 height 60
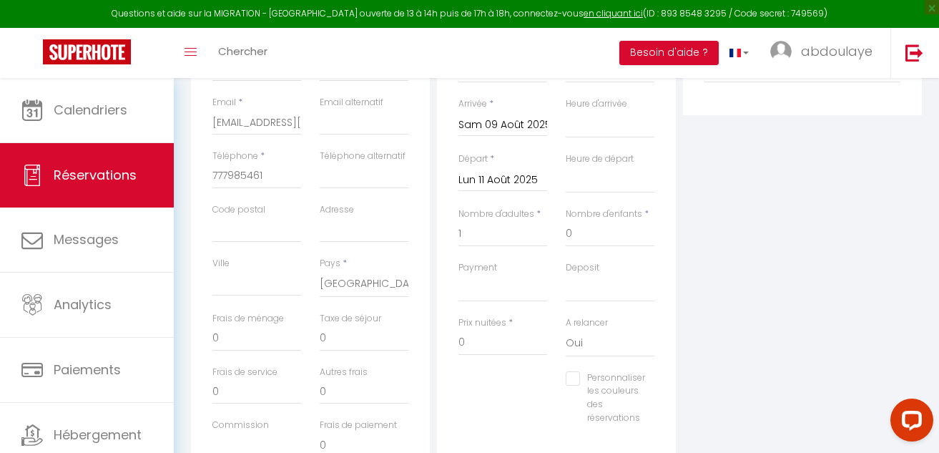
scroll to position [315, 0]
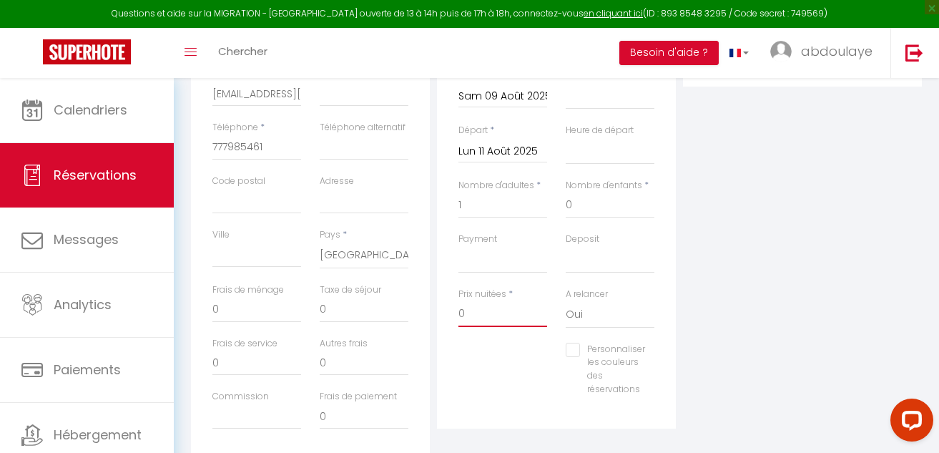
click at [492, 312] on input "0" at bounding box center [502, 314] width 89 height 26
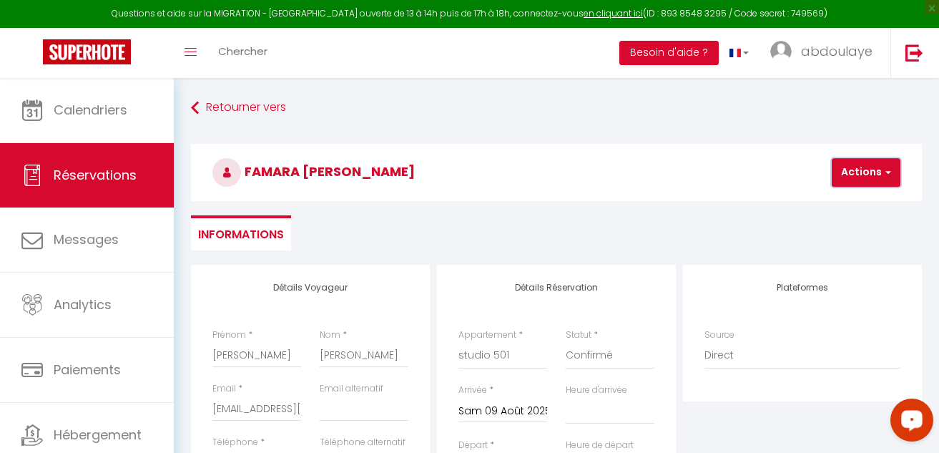
click at [832, 172] on button "Actions" at bounding box center [866, 172] width 69 height 29
click at [822, 204] on link "Enregistrer" at bounding box center [878, 204] width 113 height 19
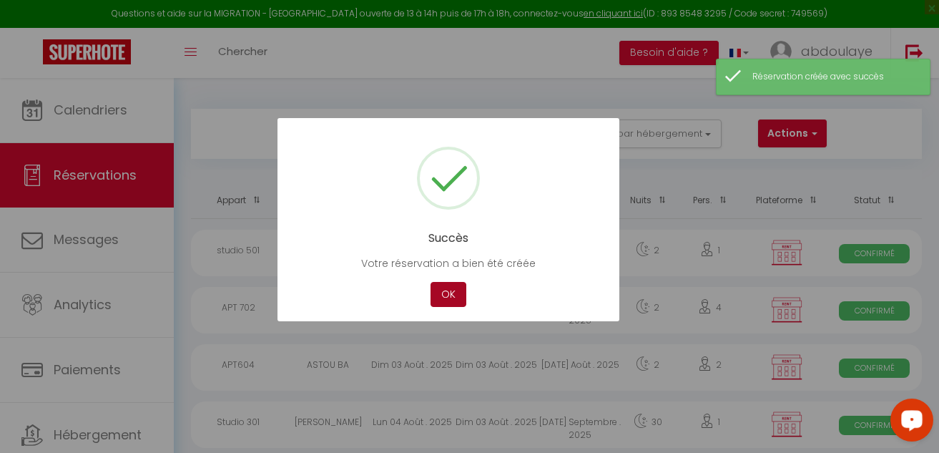
click at [444, 301] on button "OK" at bounding box center [448, 294] width 36 height 25
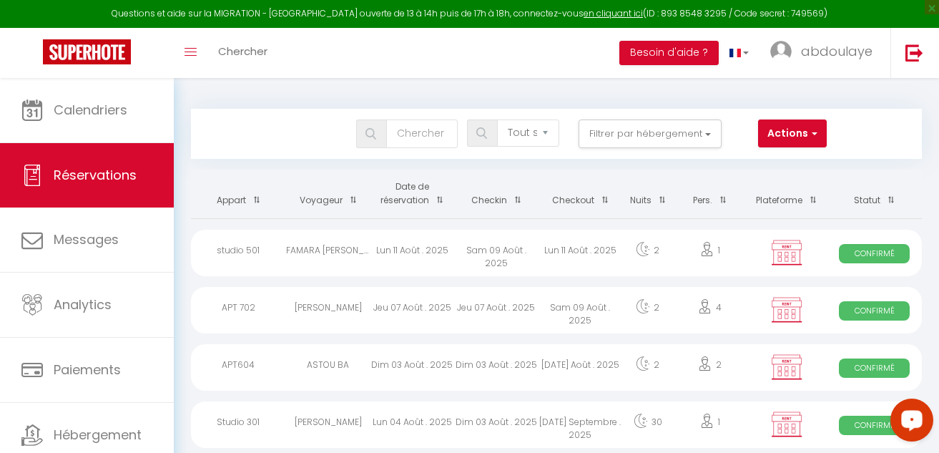
scroll to position [429, 0]
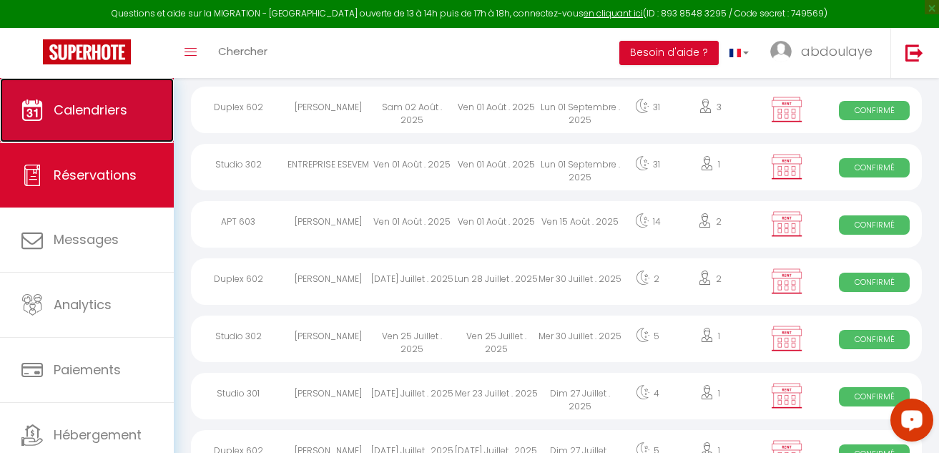
click at [72, 132] on link "Calendriers" at bounding box center [87, 110] width 174 height 64
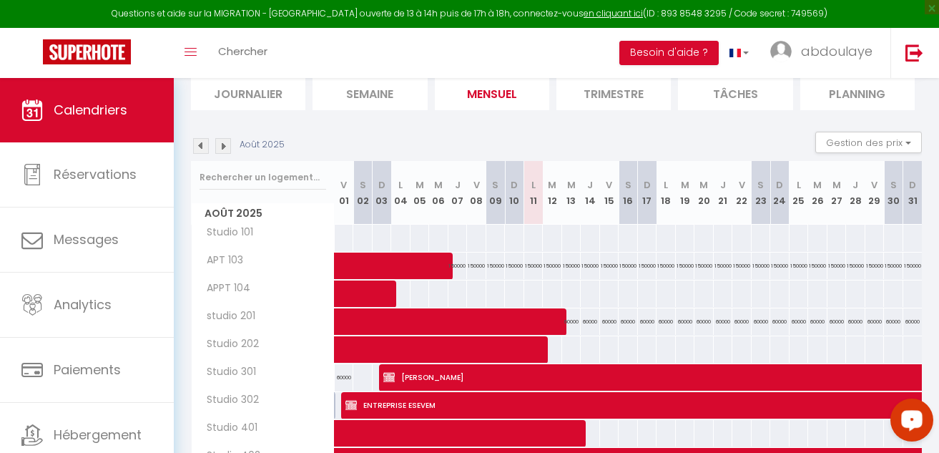
scroll to position [114, 0]
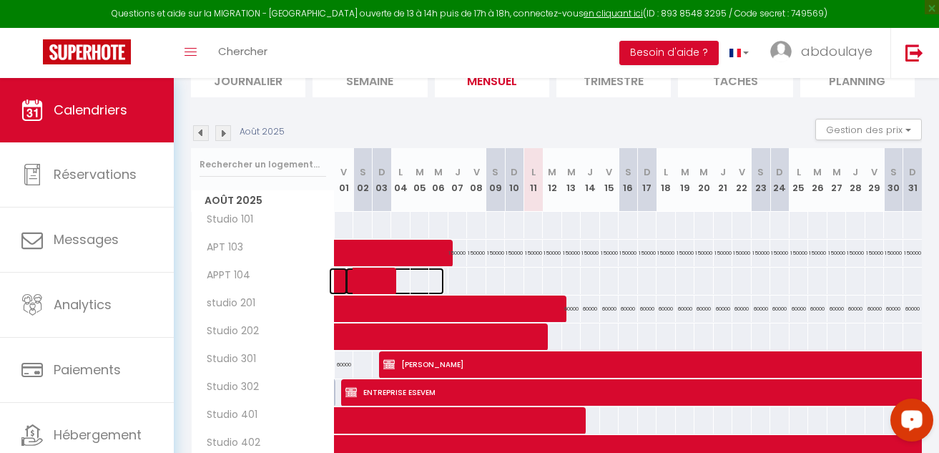
click at [396, 285] on span at bounding box center [394, 280] width 99 height 27
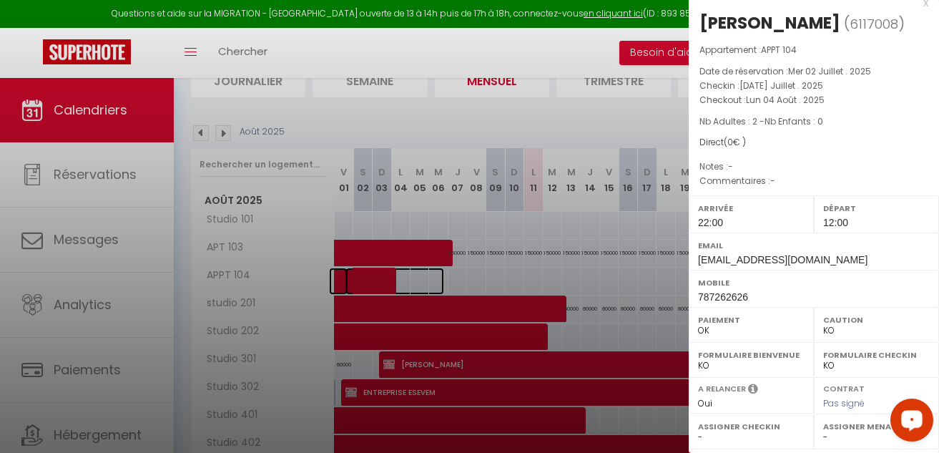
scroll to position [0, 0]
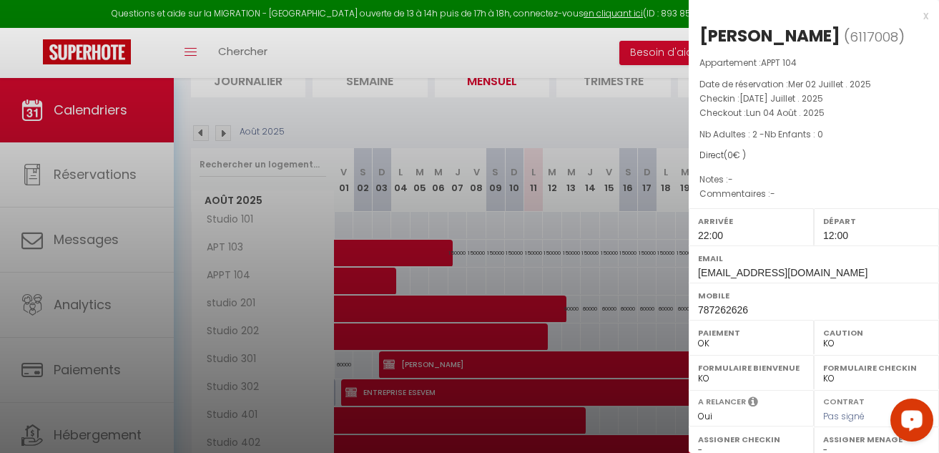
click at [556, 271] on div at bounding box center [469, 226] width 939 height 453
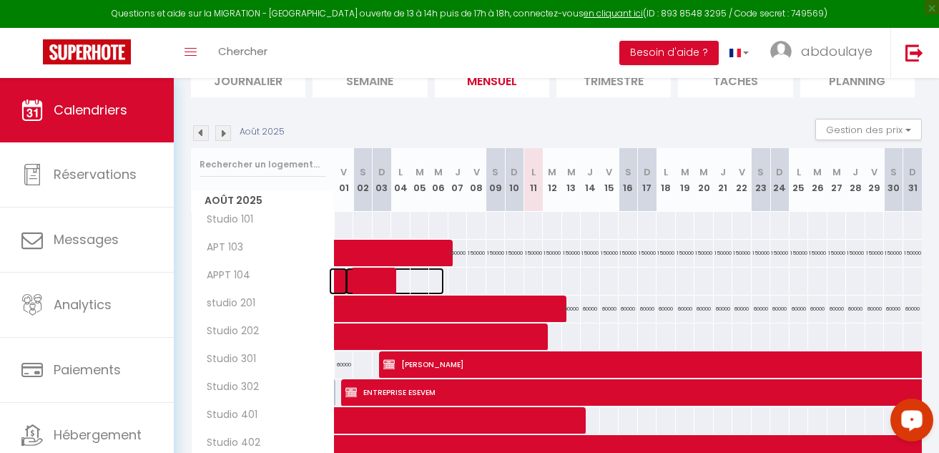
click at [393, 280] on span at bounding box center [394, 280] width 99 height 27
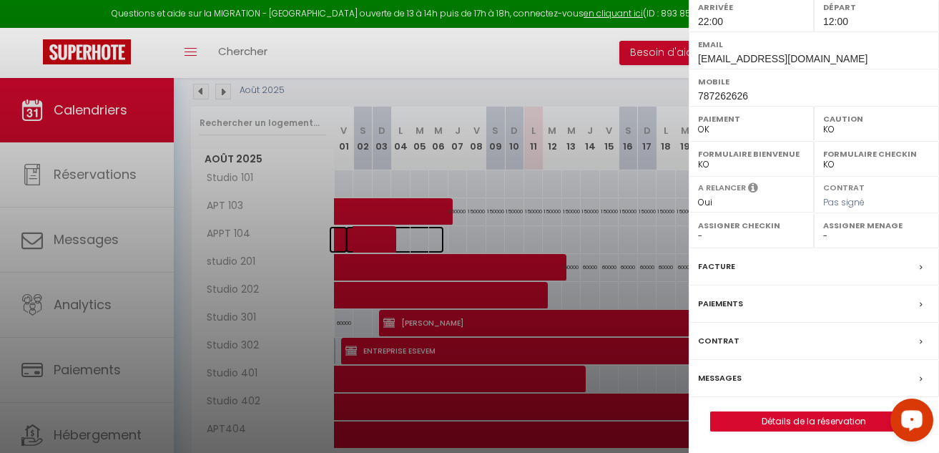
scroll to position [247, 0]
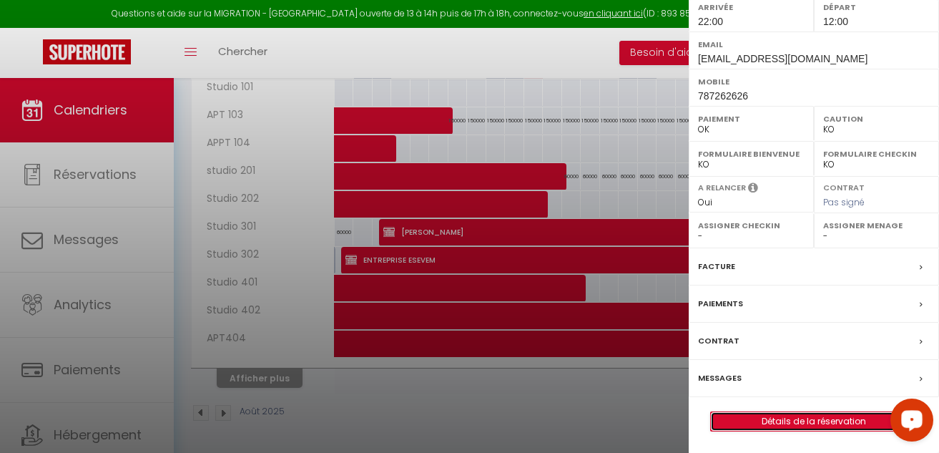
click at [822, 415] on link "Détails de la réservation" at bounding box center [814, 421] width 206 height 19
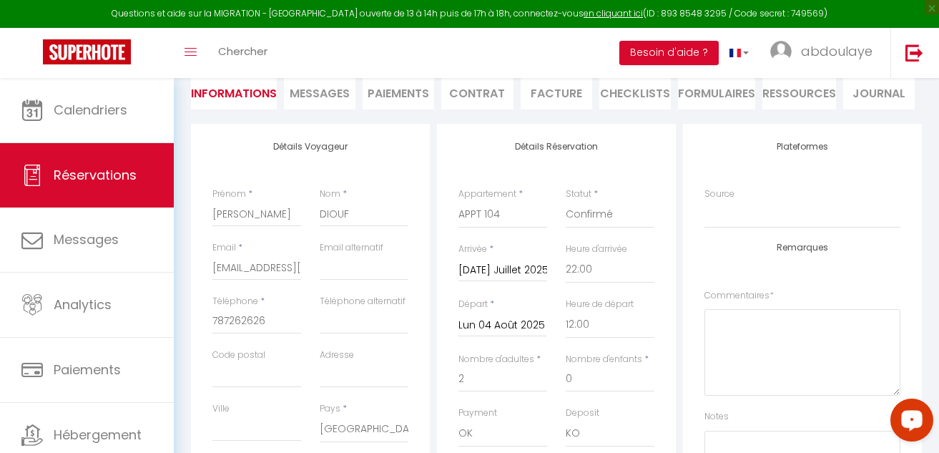
scroll to position [143, 0]
click at [526, 328] on input "Lun 04 Août 2025" at bounding box center [502, 323] width 89 height 19
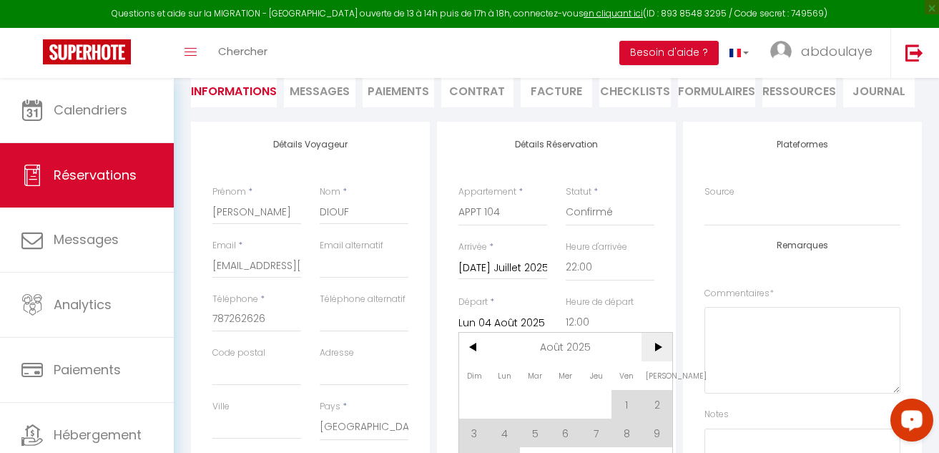
click at [653, 353] on span ">" at bounding box center [656, 347] width 31 height 29
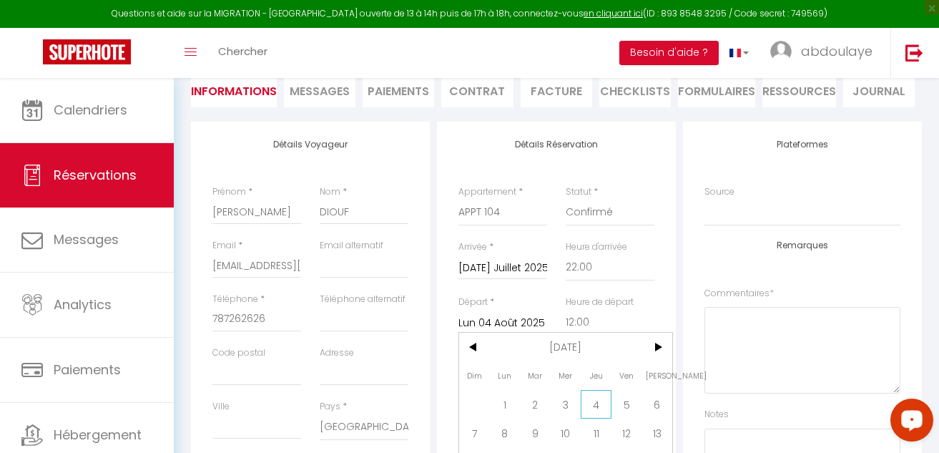
click at [594, 405] on span "4" at bounding box center [596, 404] width 31 height 29
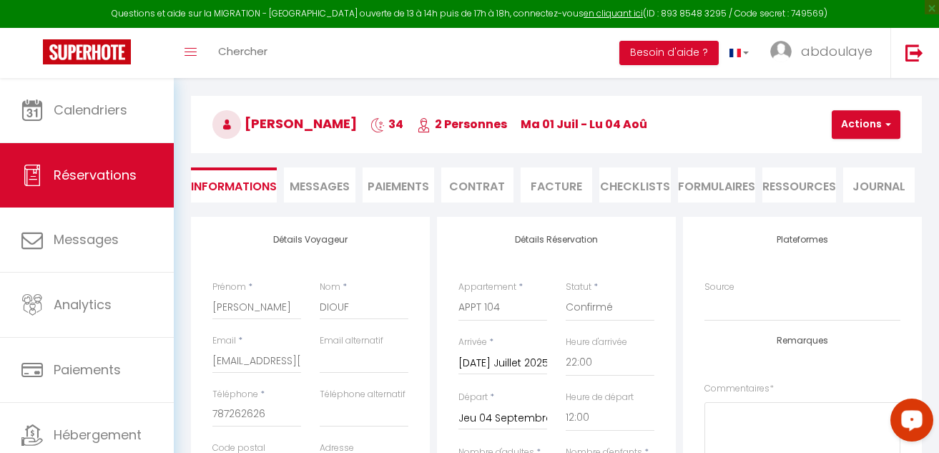
scroll to position [0, 0]
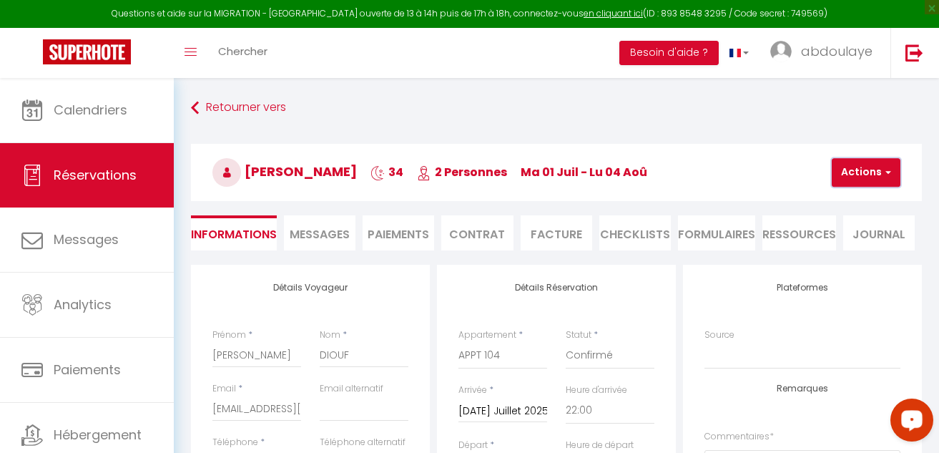
click at [832, 183] on button "Actions" at bounding box center [866, 172] width 69 height 29
click at [822, 205] on link "Enregistrer" at bounding box center [878, 204] width 113 height 19
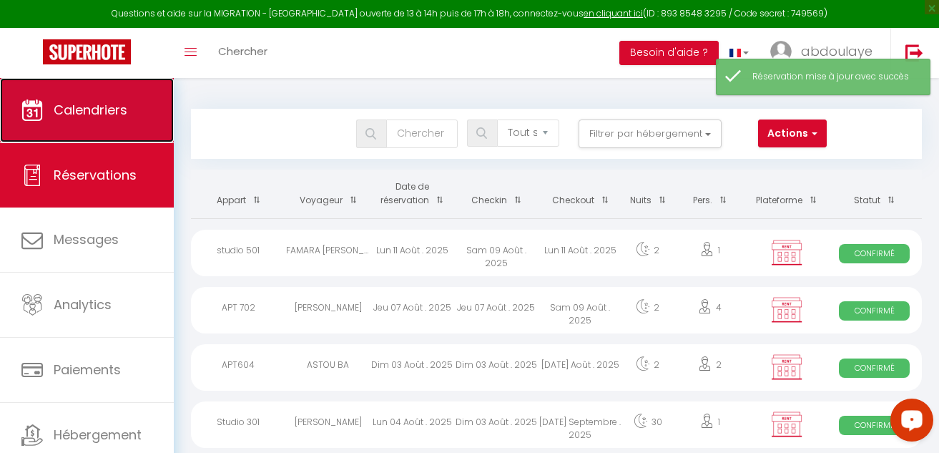
click at [118, 117] on span "Calendriers" at bounding box center [91, 110] width 74 height 18
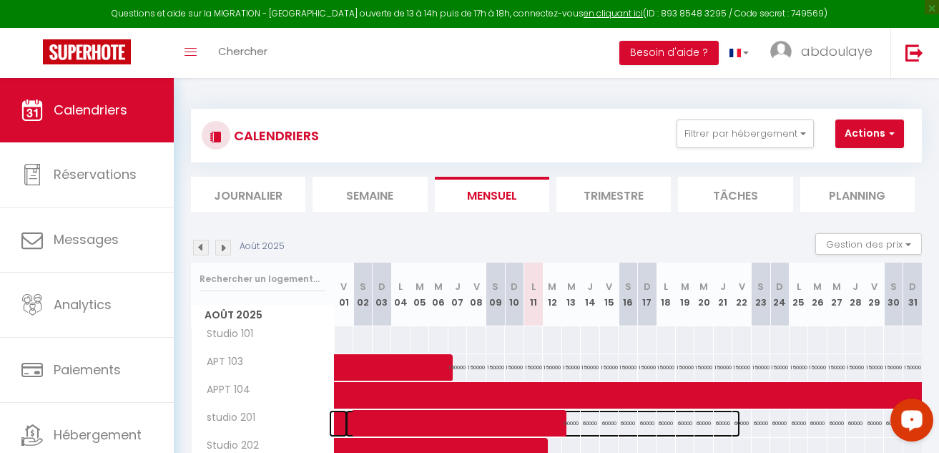
click at [561, 425] on span at bounding box center [542, 423] width 395 height 27
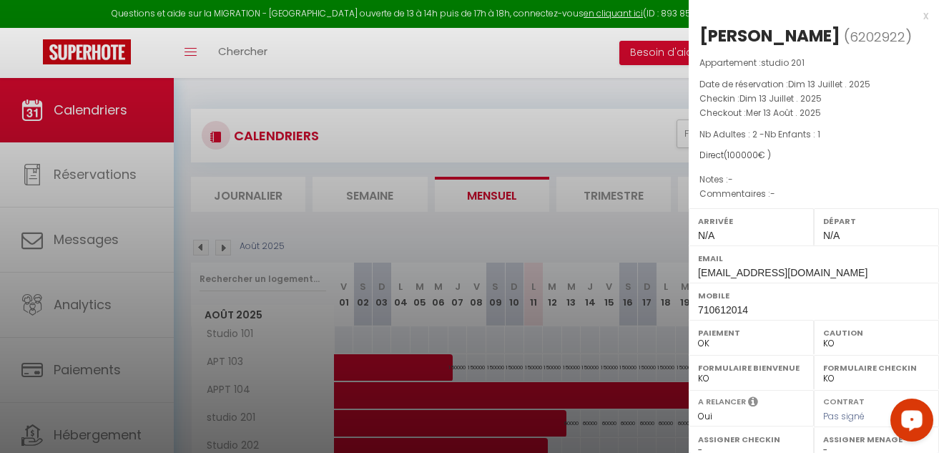
click at [561, 425] on div at bounding box center [469, 226] width 939 height 453
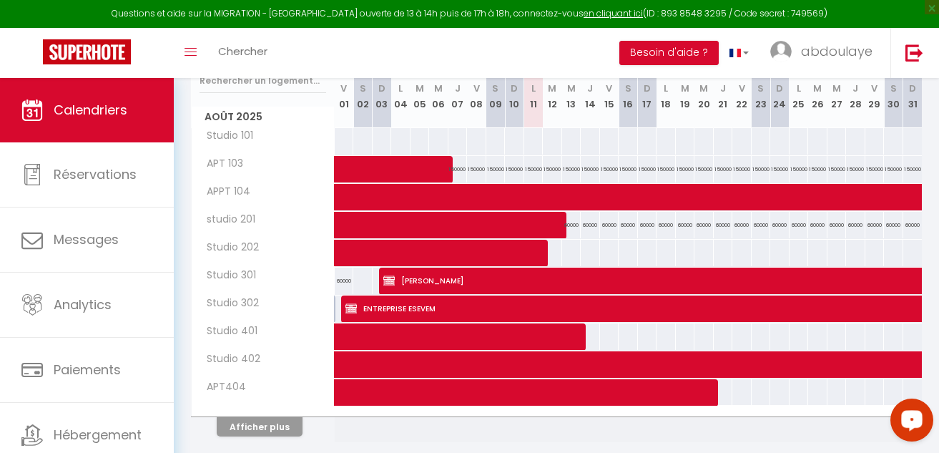
scroll to position [200, 0]
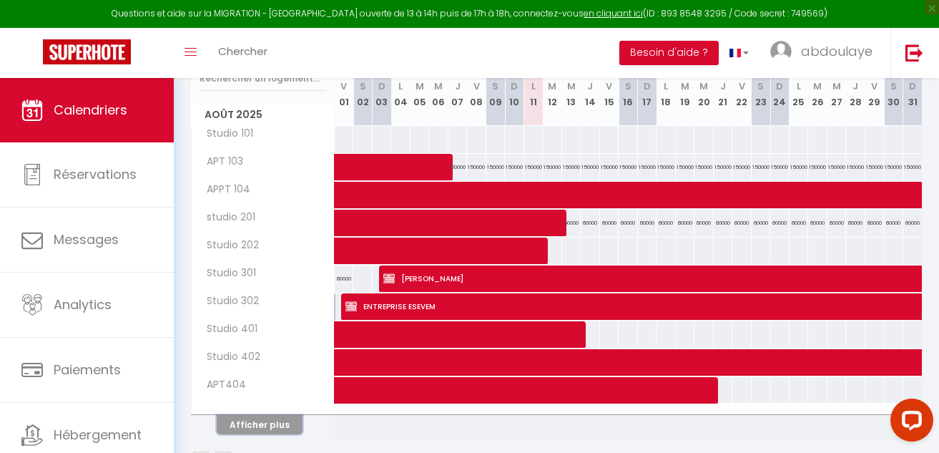
click at [273, 423] on button "Afficher plus" at bounding box center [260, 424] width 86 height 19
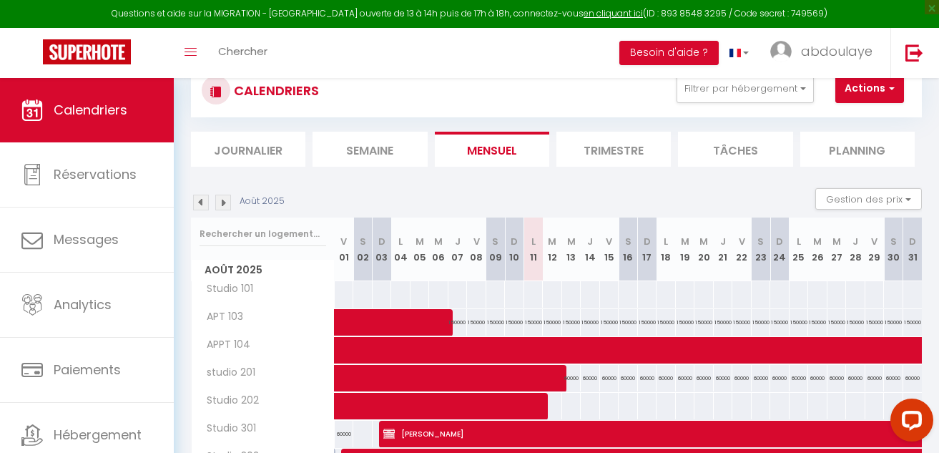
scroll to position [57, 0]
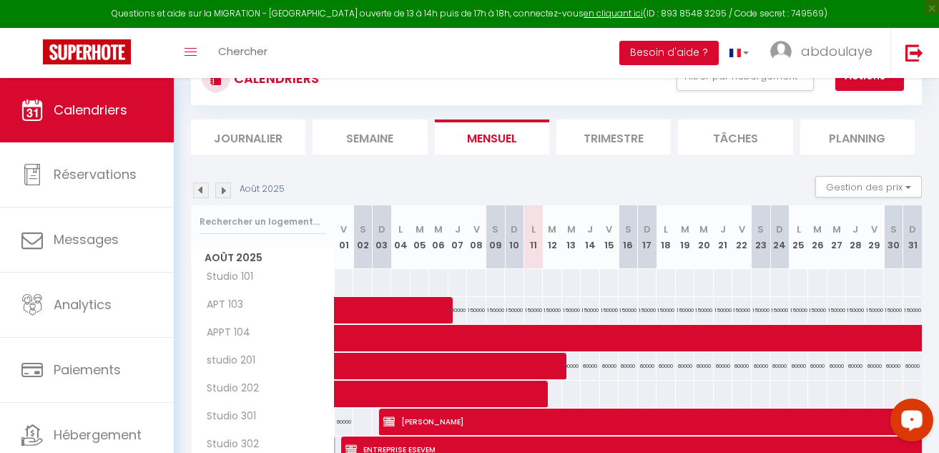
click at [517, 241] on th "D 10" at bounding box center [514, 237] width 19 height 64
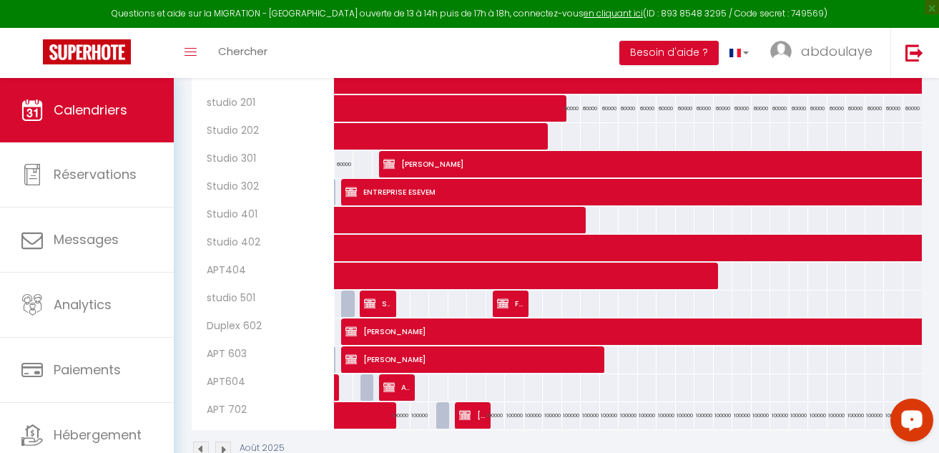
scroll to position [0, 0]
